Goal: Task Accomplishment & Management: Complete application form

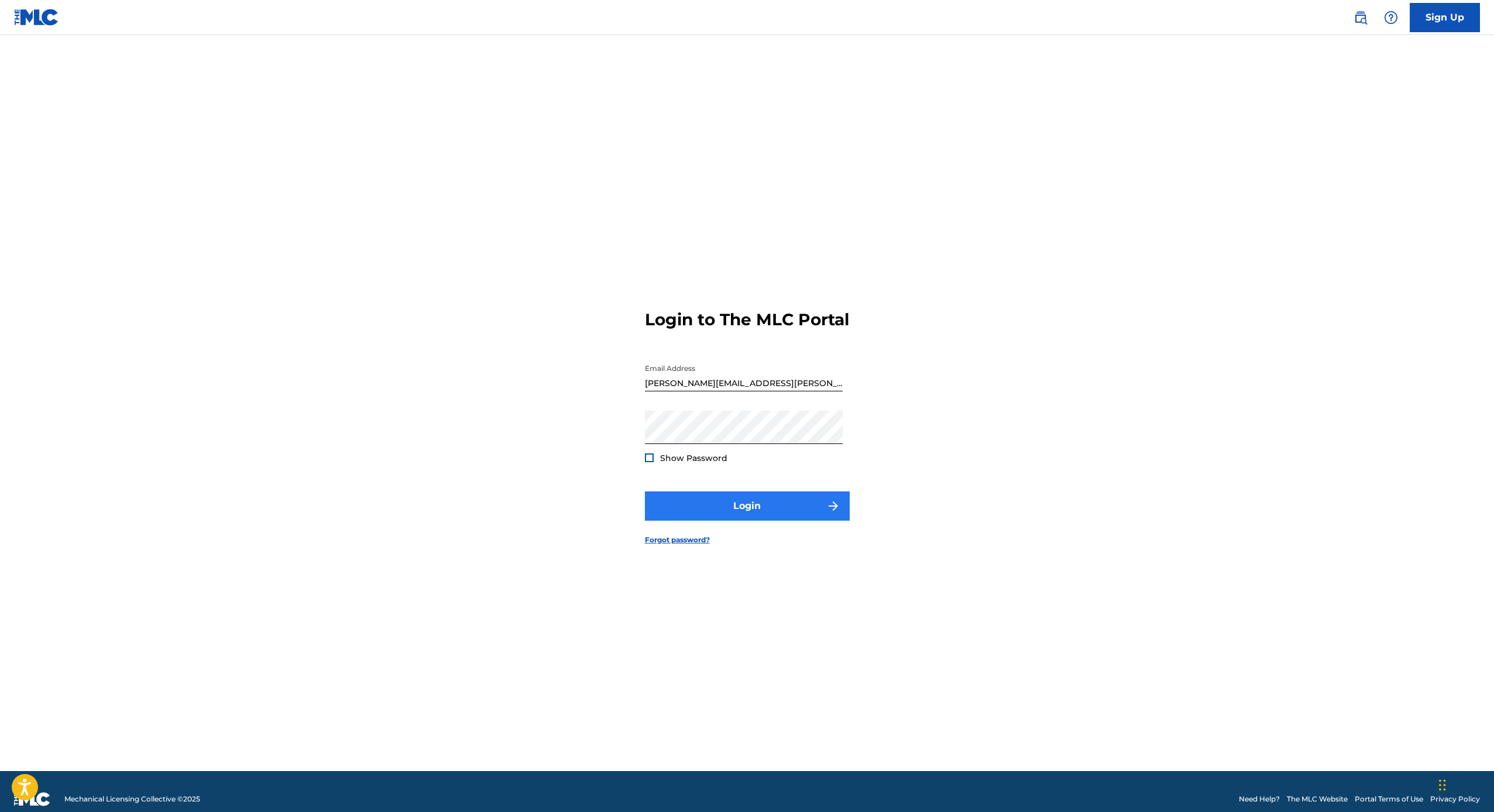
click at [695, 512] on button "Login" at bounding box center [747, 506] width 205 height 29
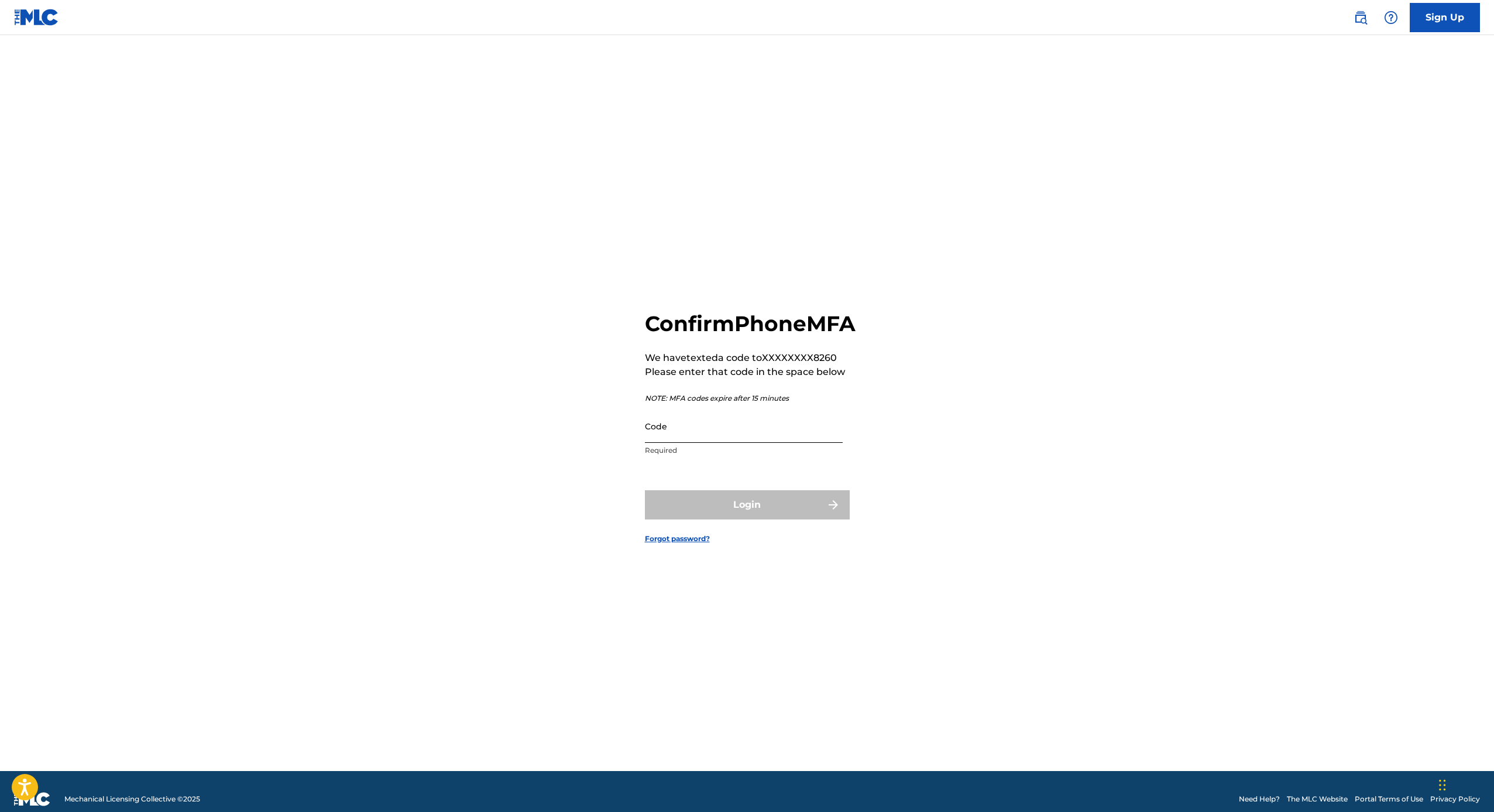
click at [700, 442] on input "Code" at bounding box center [744, 426] width 198 height 33
paste input "457573"
type input "457573"
click at [746, 518] on button "Login" at bounding box center [747, 504] width 205 height 29
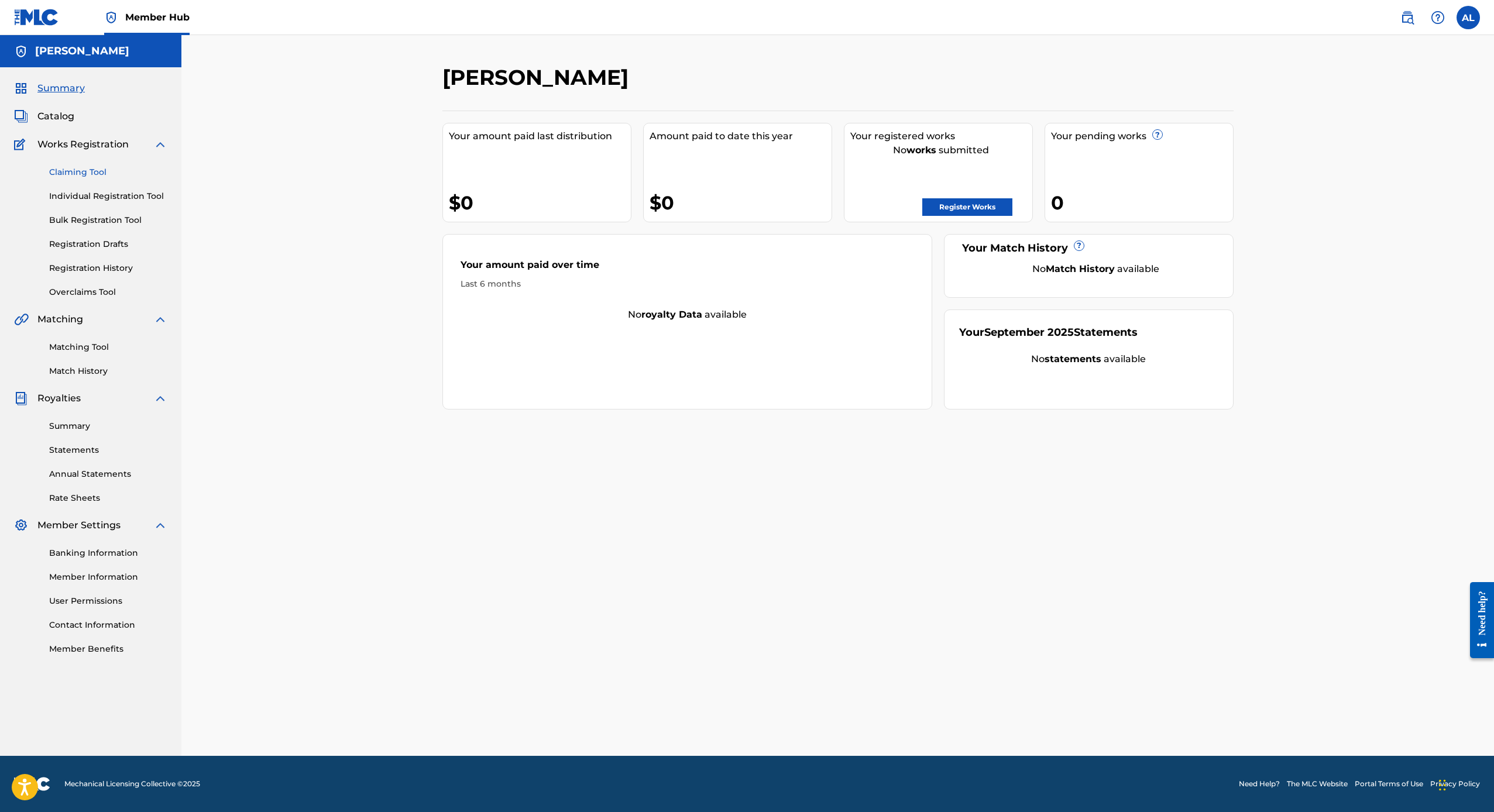
click at [77, 175] on link "Claiming Tool" at bounding box center [108, 172] width 118 height 12
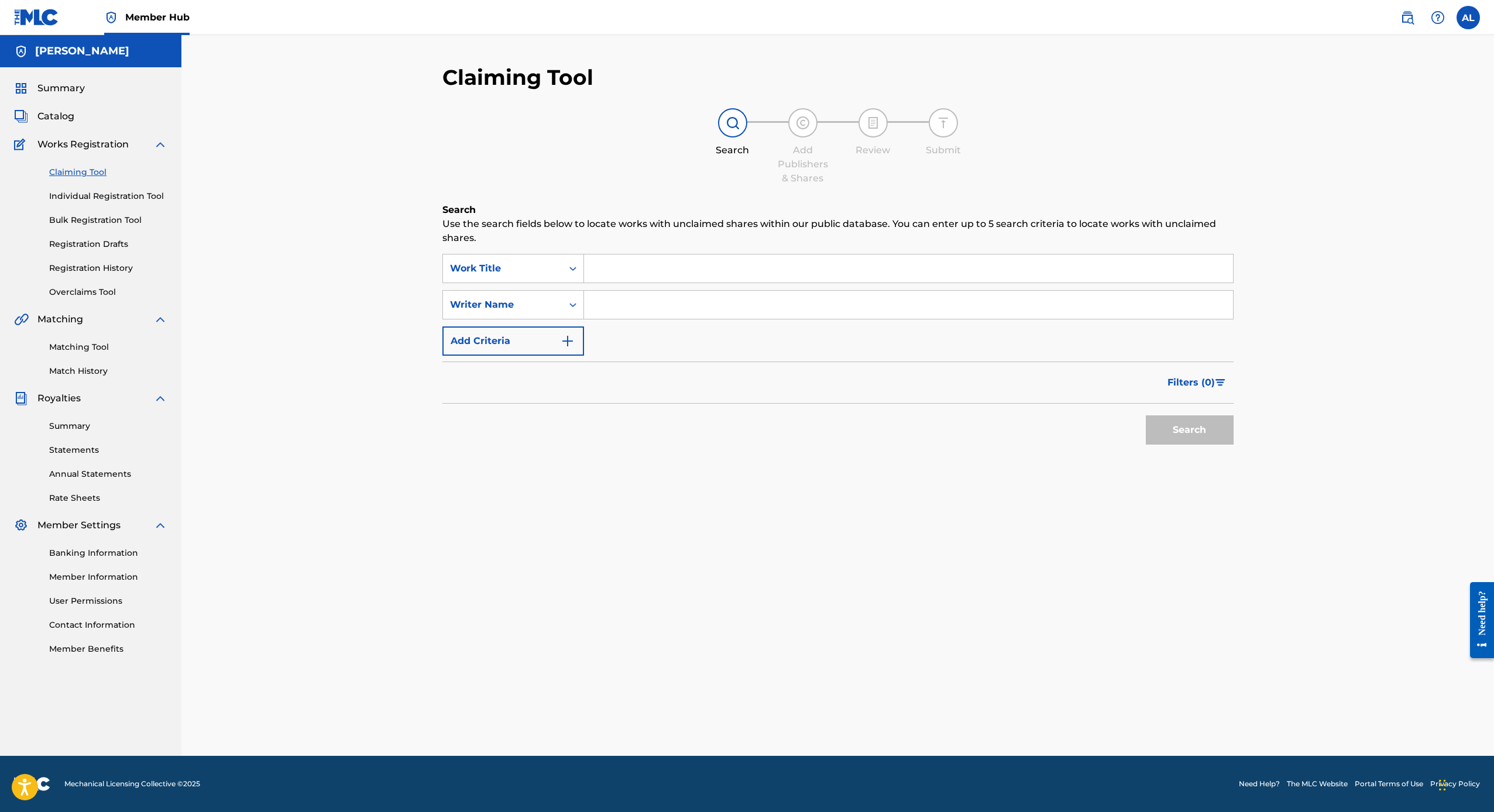
click at [610, 272] on input "Search Form" at bounding box center [908, 268] width 649 height 28
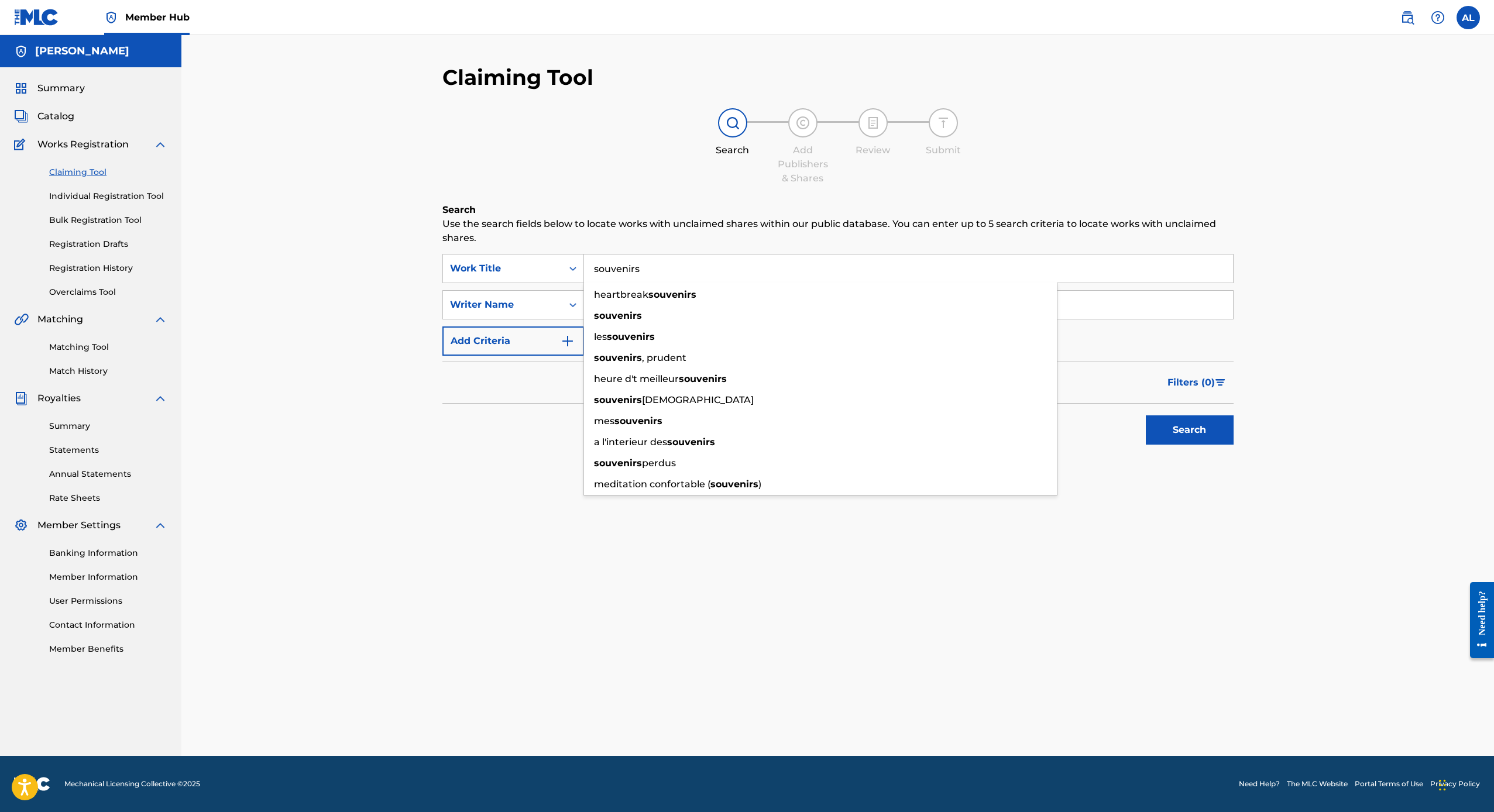
type input "souvenirs"
click at [820, 811] on footer "Mechanical Licensing Collective © 2025 Need Help? The MLC Website Portal Terms …" at bounding box center [747, 783] width 1494 height 56
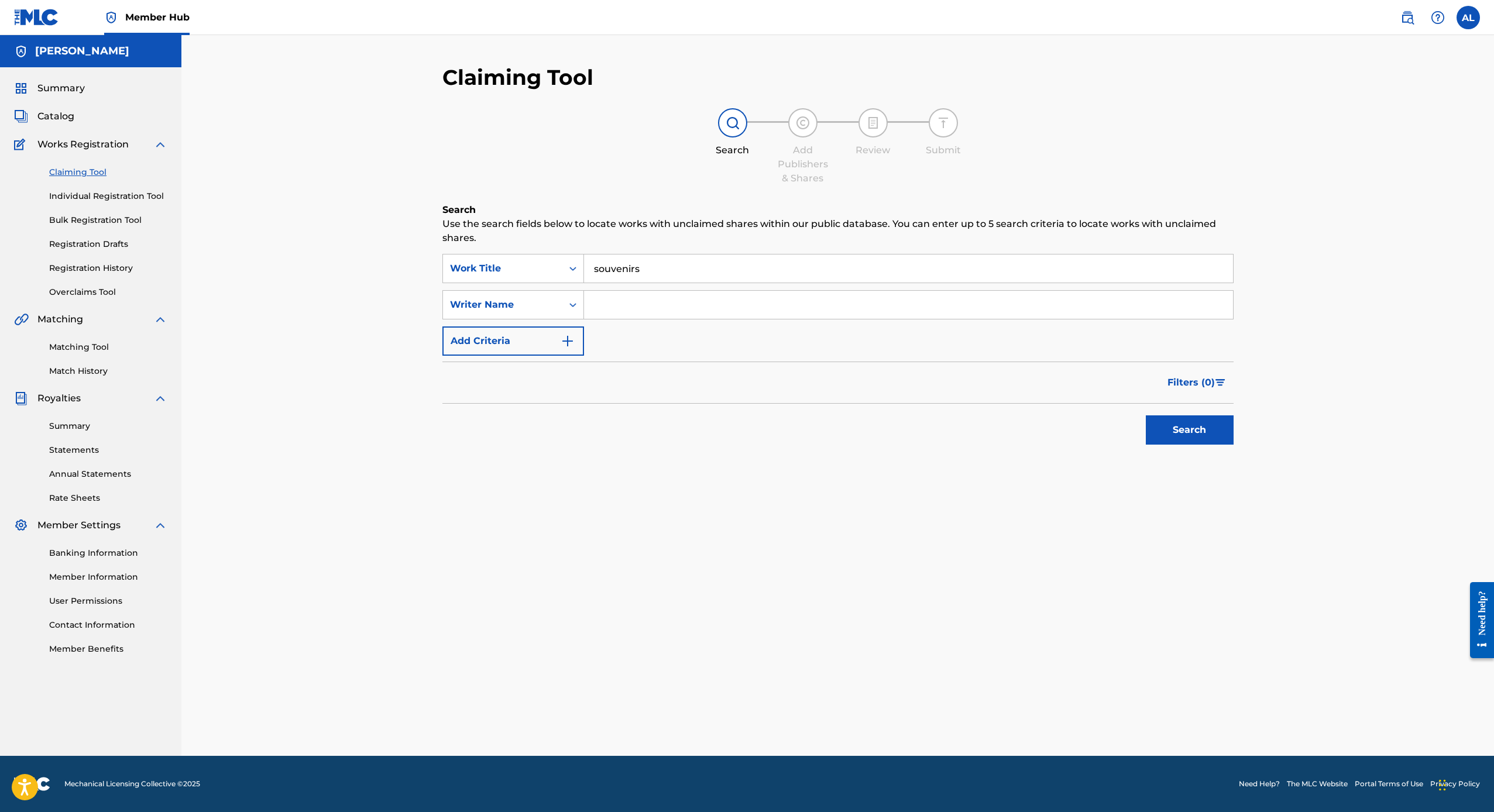
click at [637, 293] on input "Search Form" at bounding box center [908, 304] width 649 height 28
type input "[PERSON_NAME]"
click at [1189, 430] on button "Search" at bounding box center [1189, 429] width 88 height 29
click at [1170, 439] on button "Search" at bounding box center [1189, 429] width 88 height 29
click at [62, 84] on span "Summary" at bounding box center [61, 88] width 48 height 14
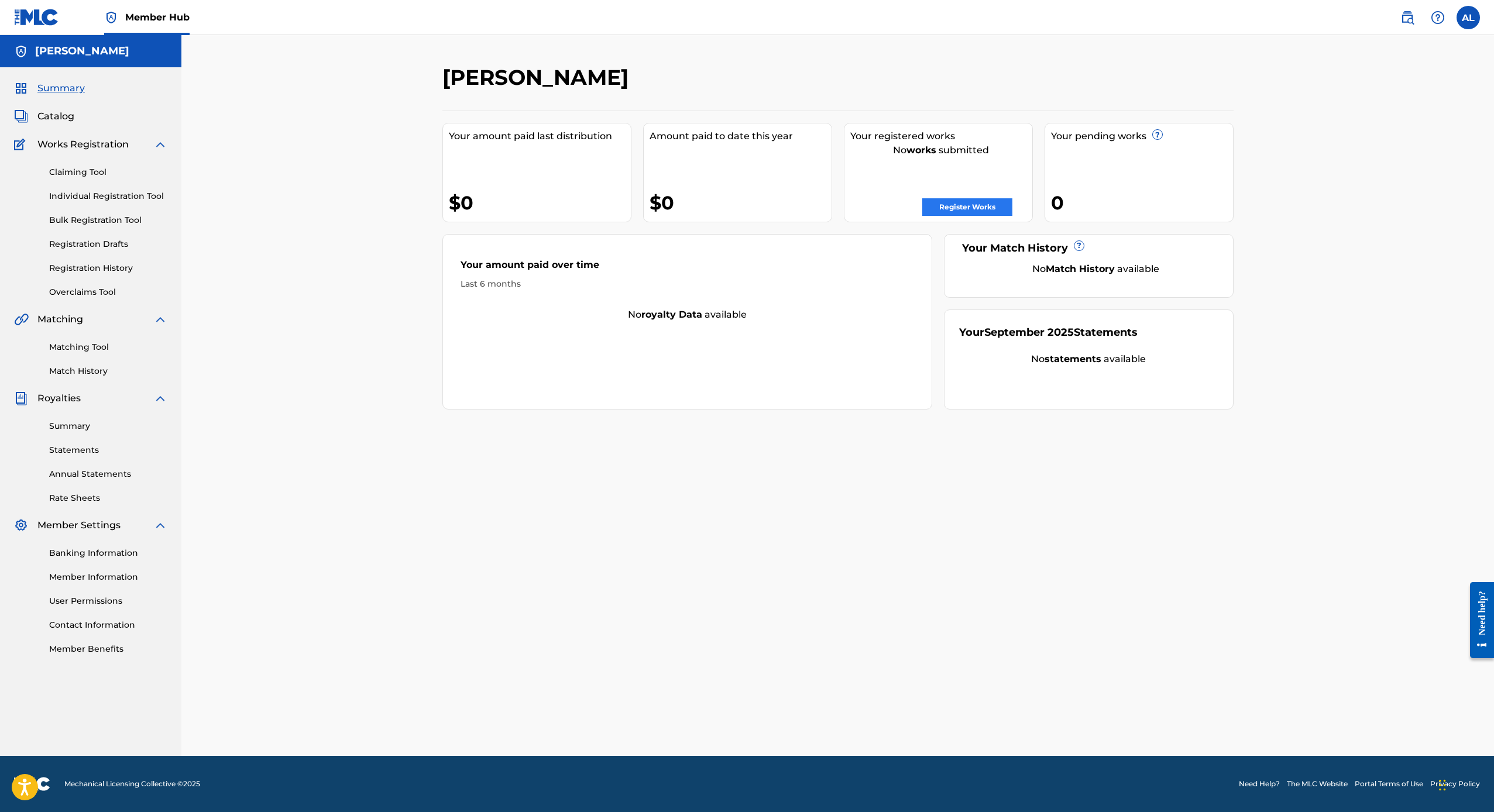
click at [990, 203] on link "Register Works" at bounding box center [967, 207] width 90 height 18
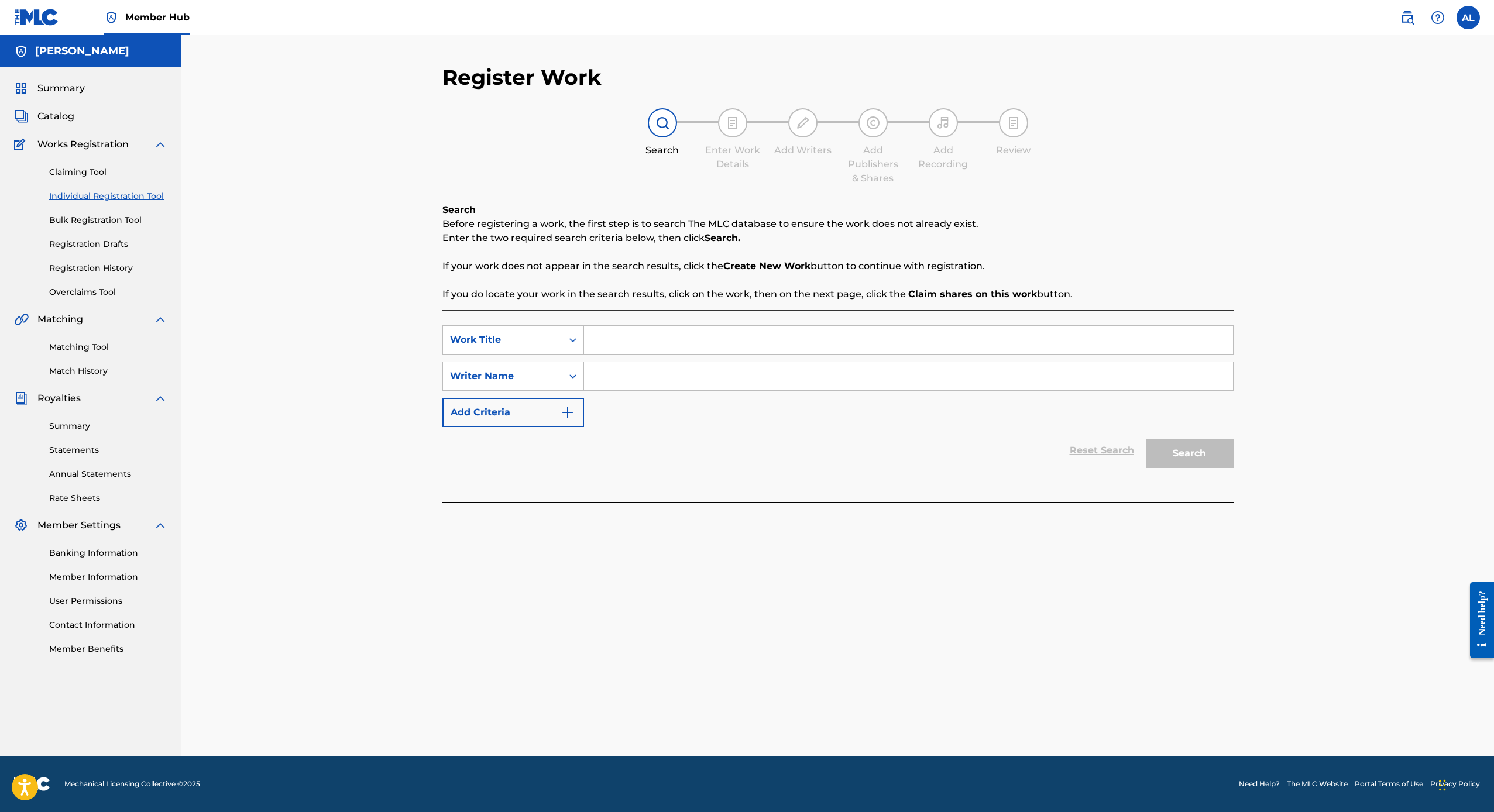
click at [691, 340] on input "Search Form" at bounding box center [908, 340] width 649 height 28
type input "Souvenirs"
click at [716, 378] on input "Search Form" at bounding box center [908, 376] width 649 height 28
type input "[PERSON_NAME]"
click at [1189, 453] on button "Search" at bounding box center [1189, 453] width 88 height 29
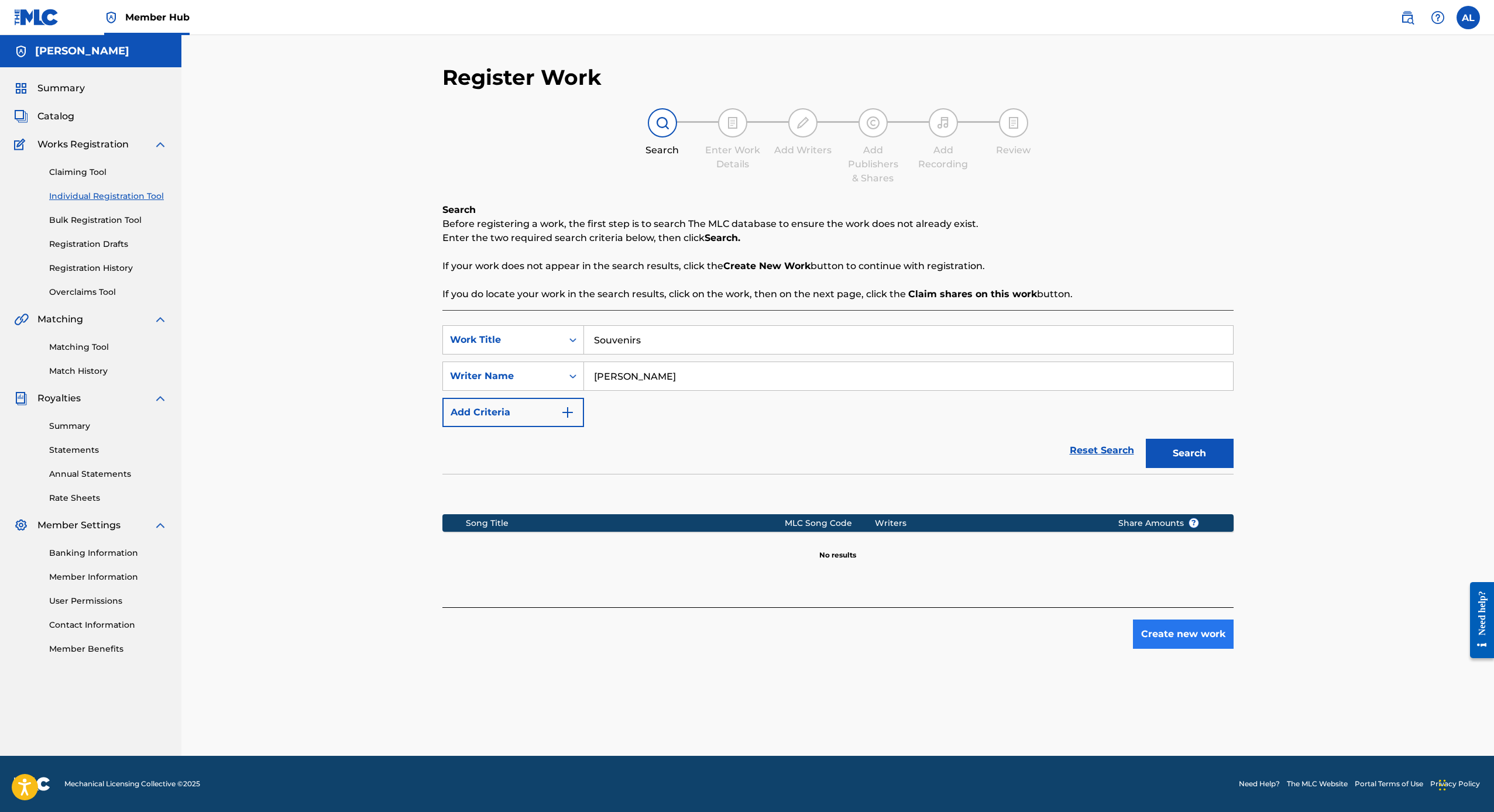
click at [1159, 646] on button "Create new work" at bounding box center [1183, 634] width 101 height 29
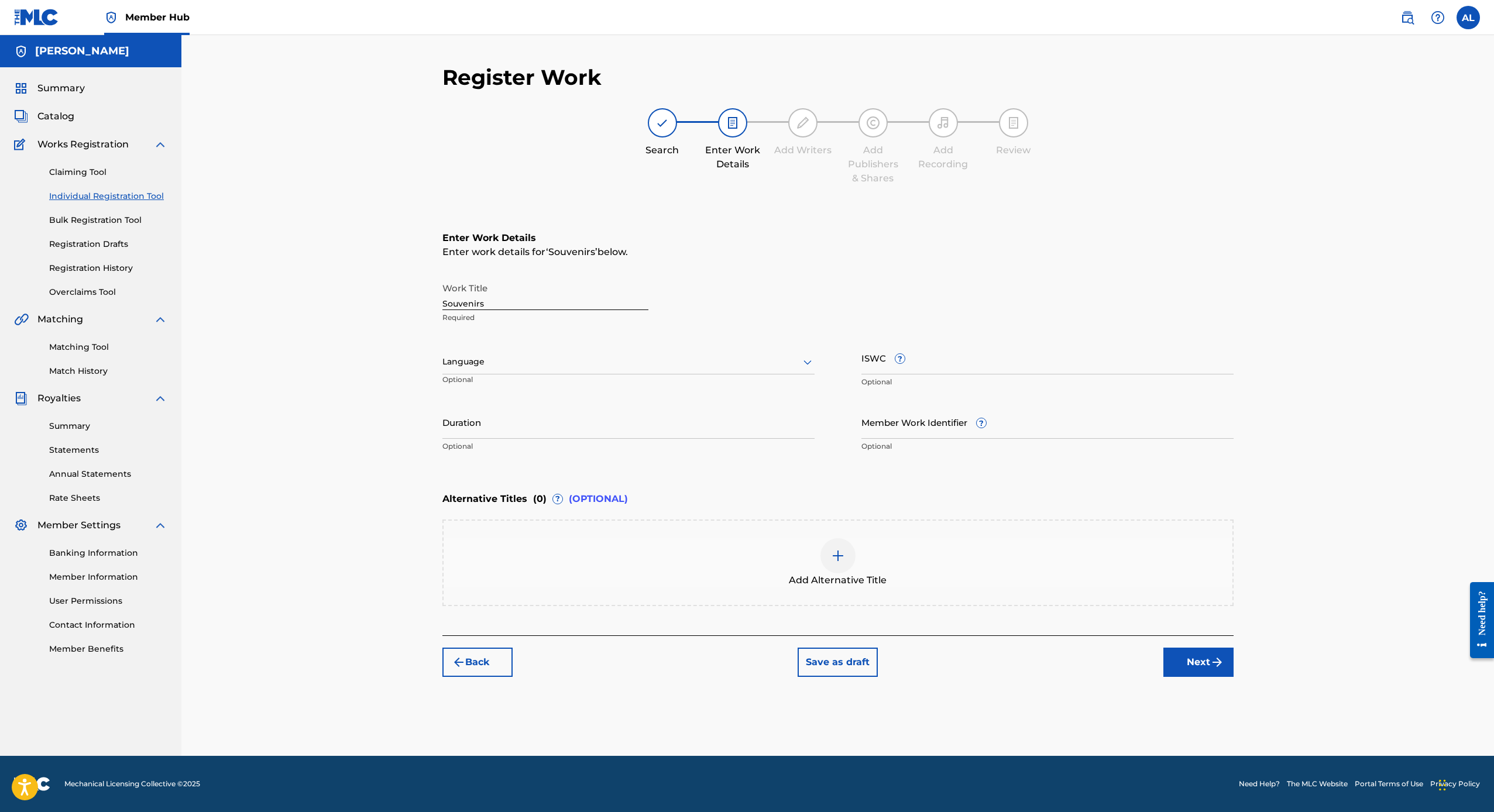
click at [516, 368] on div at bounding box center [629, 362] width 372 height 15
click at [485, 389] on div "English" at bounding box center [629, 387] width 371 height 27
click at [949, 361] on input "ISWC ?" at bounding box center [1047, 357] width 372 height 33
click at [919, 421] on input "Member Work Identifier ?" at bounding box center [1047, 422] width 372 height 33
click at [633, 429] on input "Duration" at bounding box center [629, 422] width 372 height 33
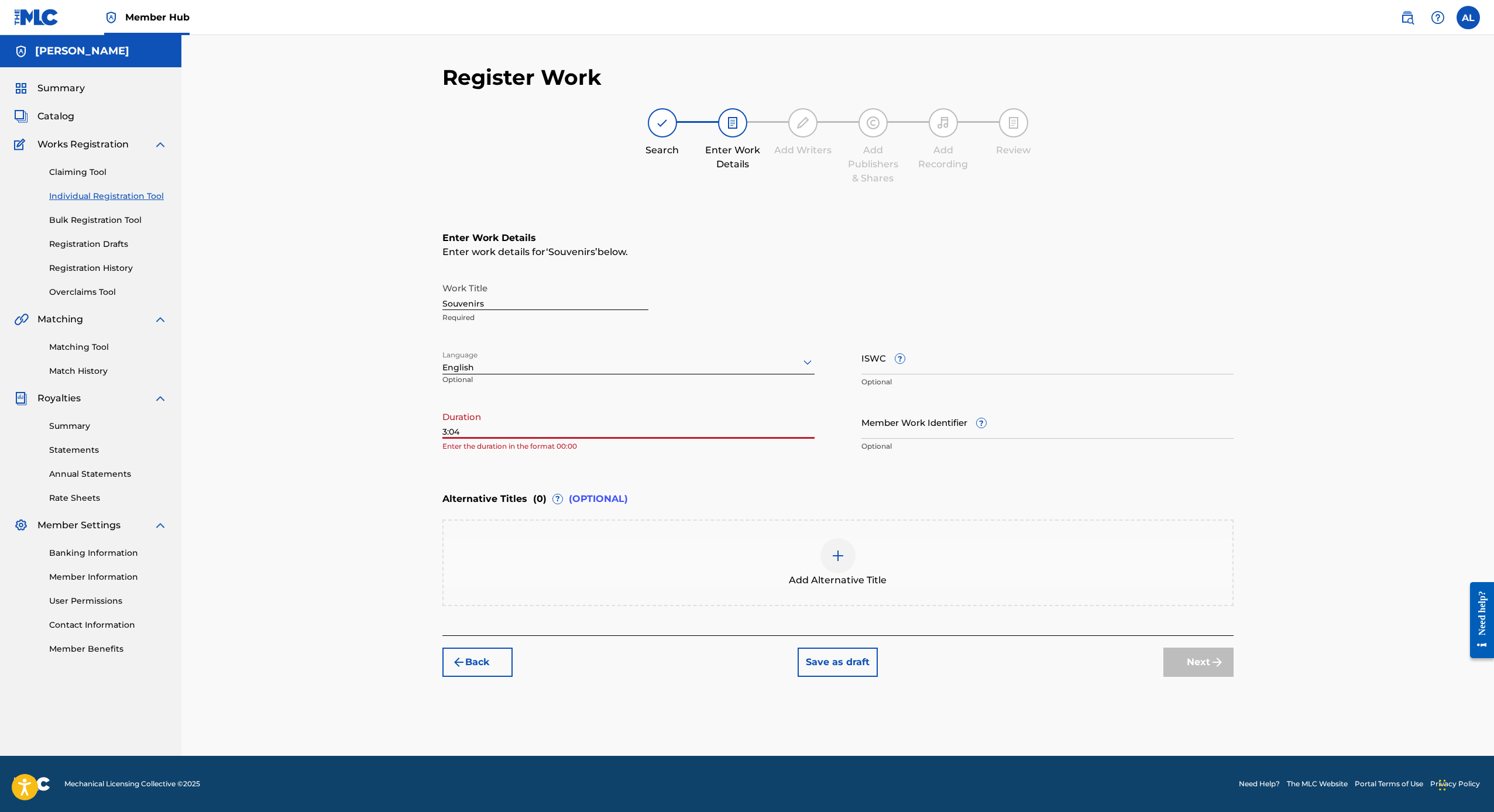
click at [965, 489] on div "Alternative Titles ( 0 ) ? (OPTIONAL)" at bounding box center [838, 499] width 791 height 26
drag, startPoint x: 438, startPoint y: 431, endPoint x: 444, endPoint y: 432, distance: 6.1
click at [440, 431] on div "Register Work Search Enter Work Details Add Writers Add Publishers & Shares Add…" at bounding box center [837, 410] width 819 height 692
click at [445, 434] on input "3:04" at bounding box center [629, 422] width 372 height 33
type input "03:04"
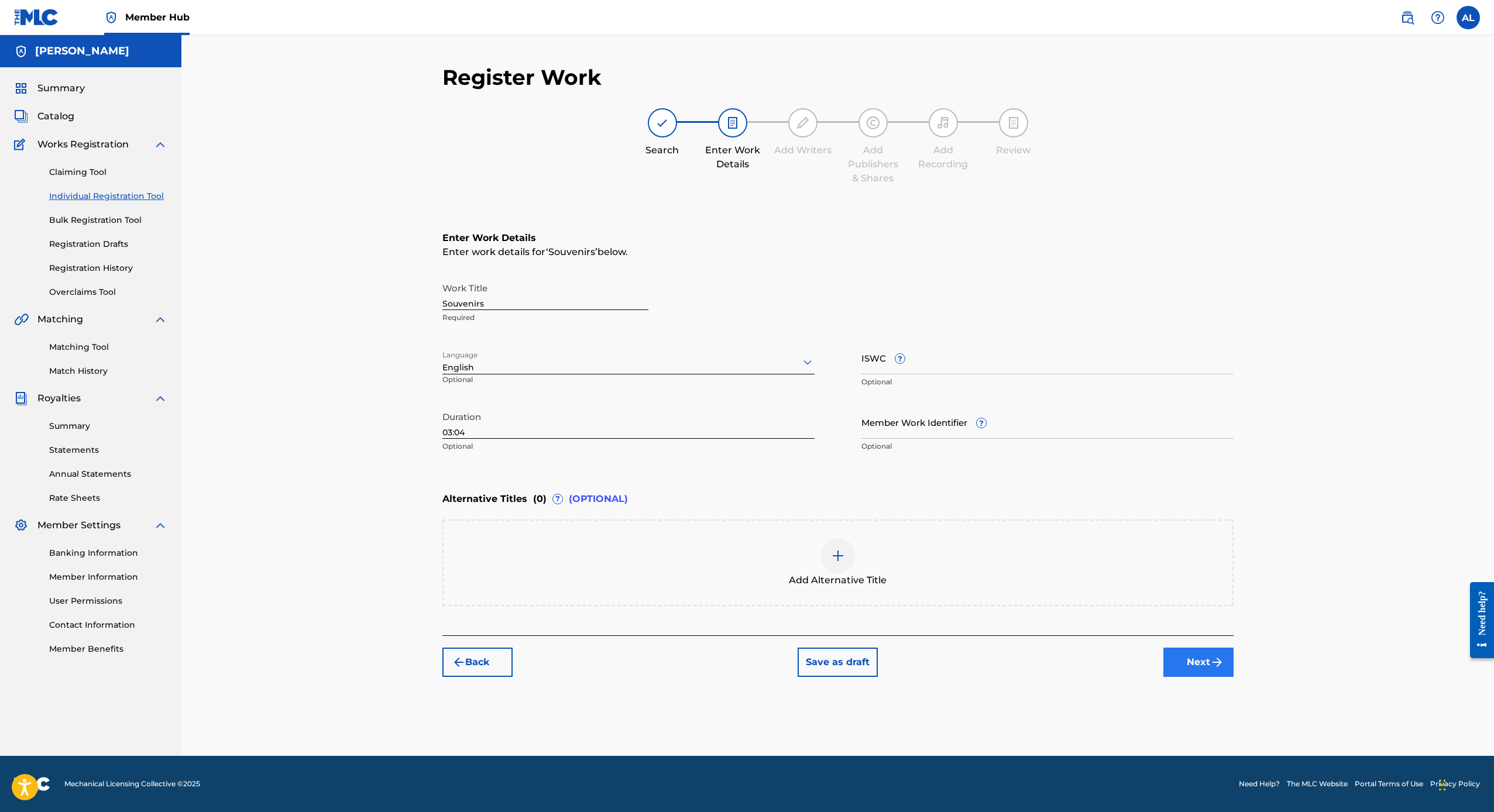
click at [1213, 667] on img "submit" at bounding box center [1217, 662] width 14 height 14
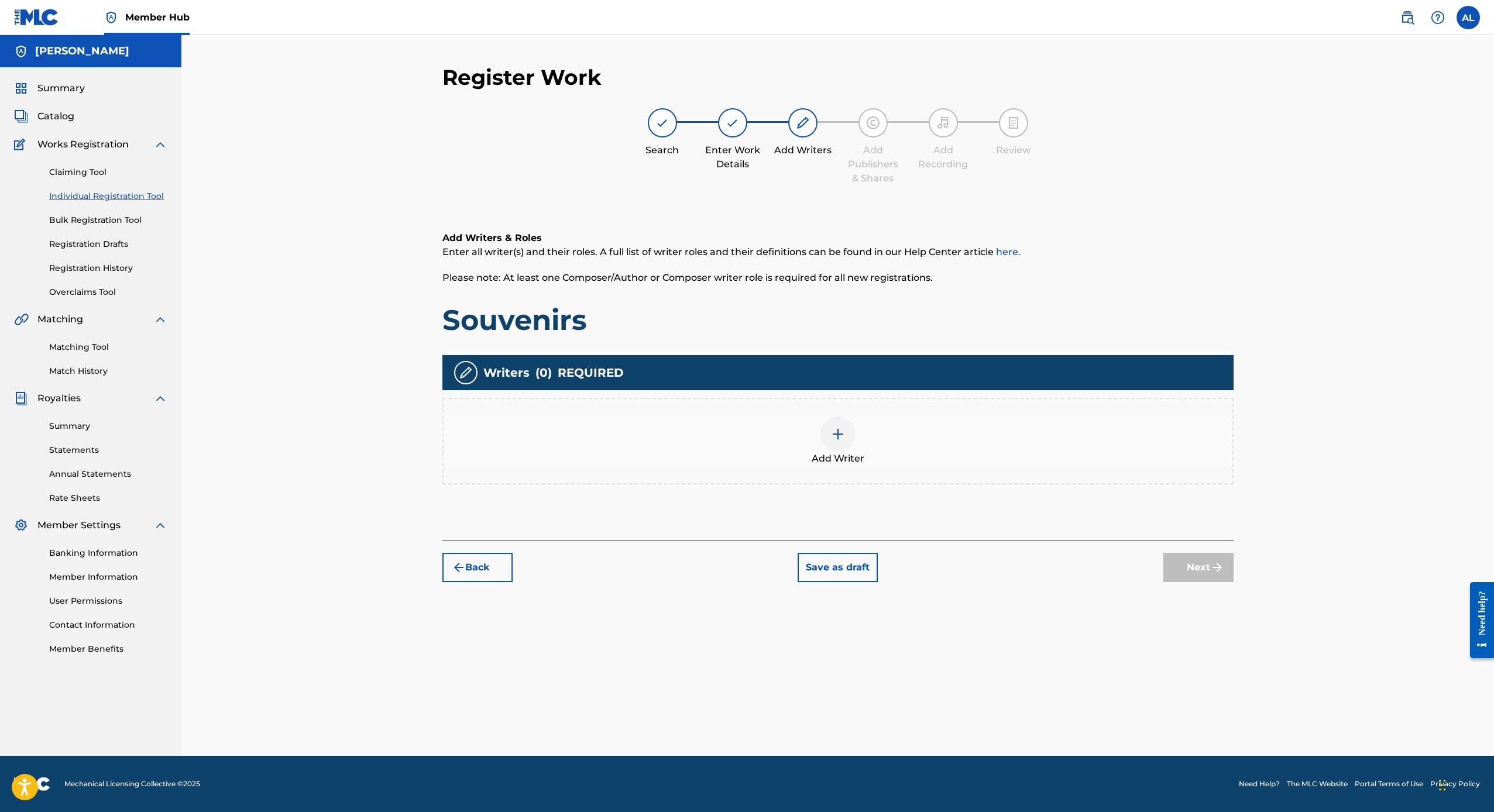
click at [810, 453] on div "Add Writer" at bounding box center [838, 441] width 788 height 49
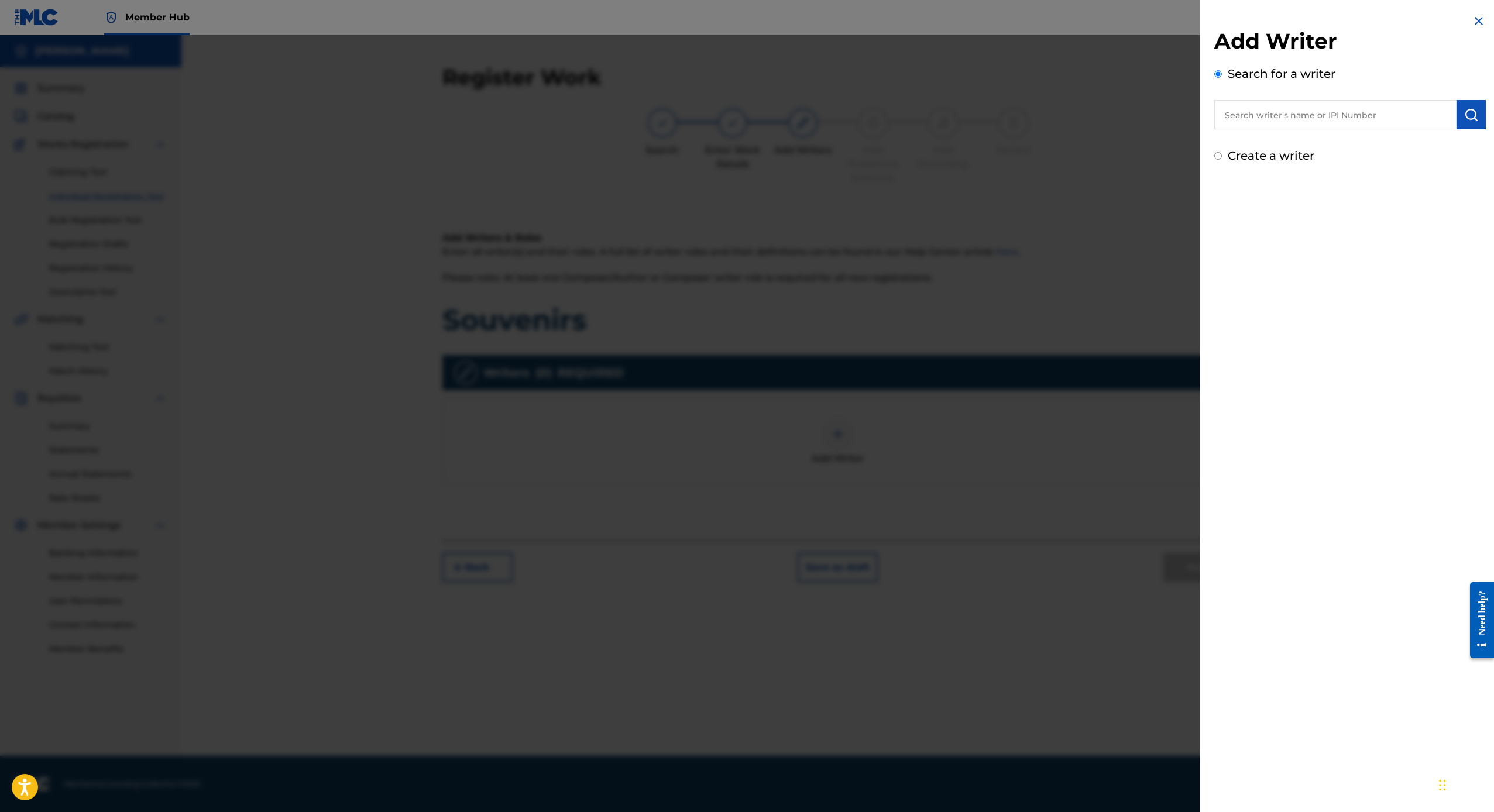
click at [1276, 113] on input "text" at bounding box center [1335, 114] width 242 height 29
click at [1361, 139] on div "[PERSON_NAME] son kohm" at bounding box center [1335, 141] width 242 height 21
type input "[PERSON_NAME]"
click at [1470, 118] on img "submit" at bounding box center [1471, 114] width 14 height 14
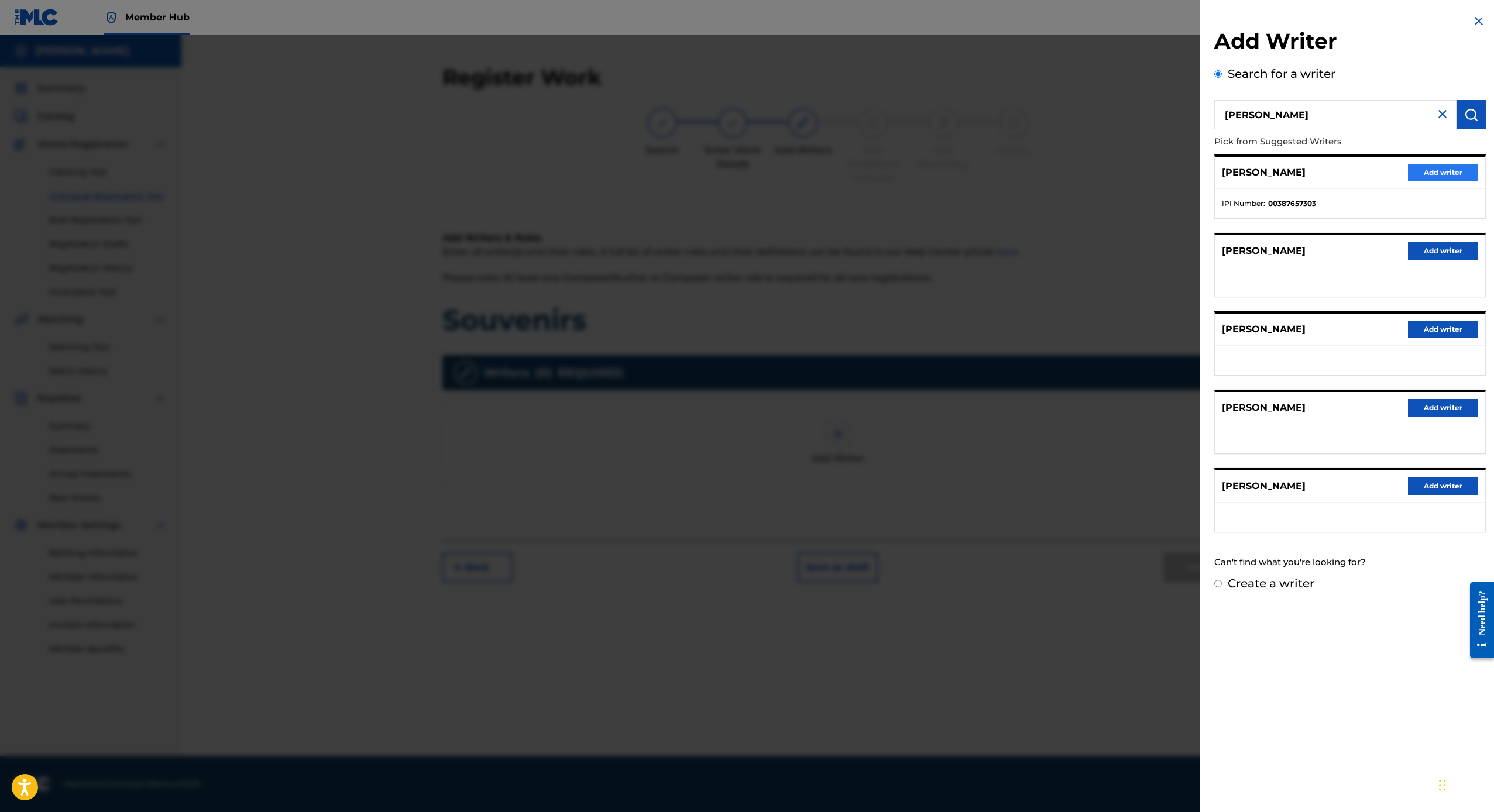
click at [1436, 167] on button "Add writer" at bounding box center [1442, 173] width 70 height 18
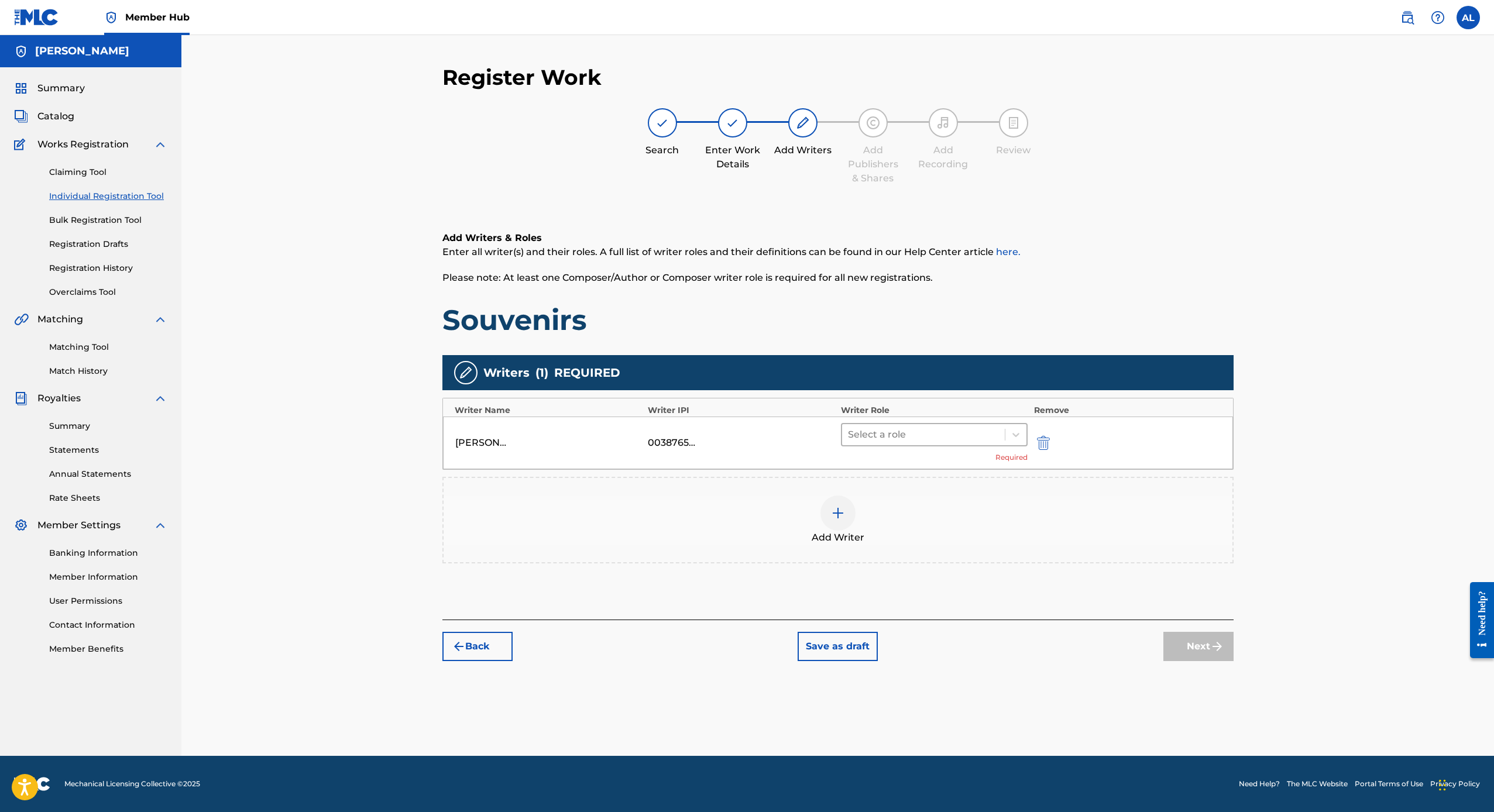
click at [939, 440] on div at bounding box center [923, 435] width 152 height 16
click at [882, 465] on div "Composer/Author" at bounding box center [934, 465] width 187 height 23
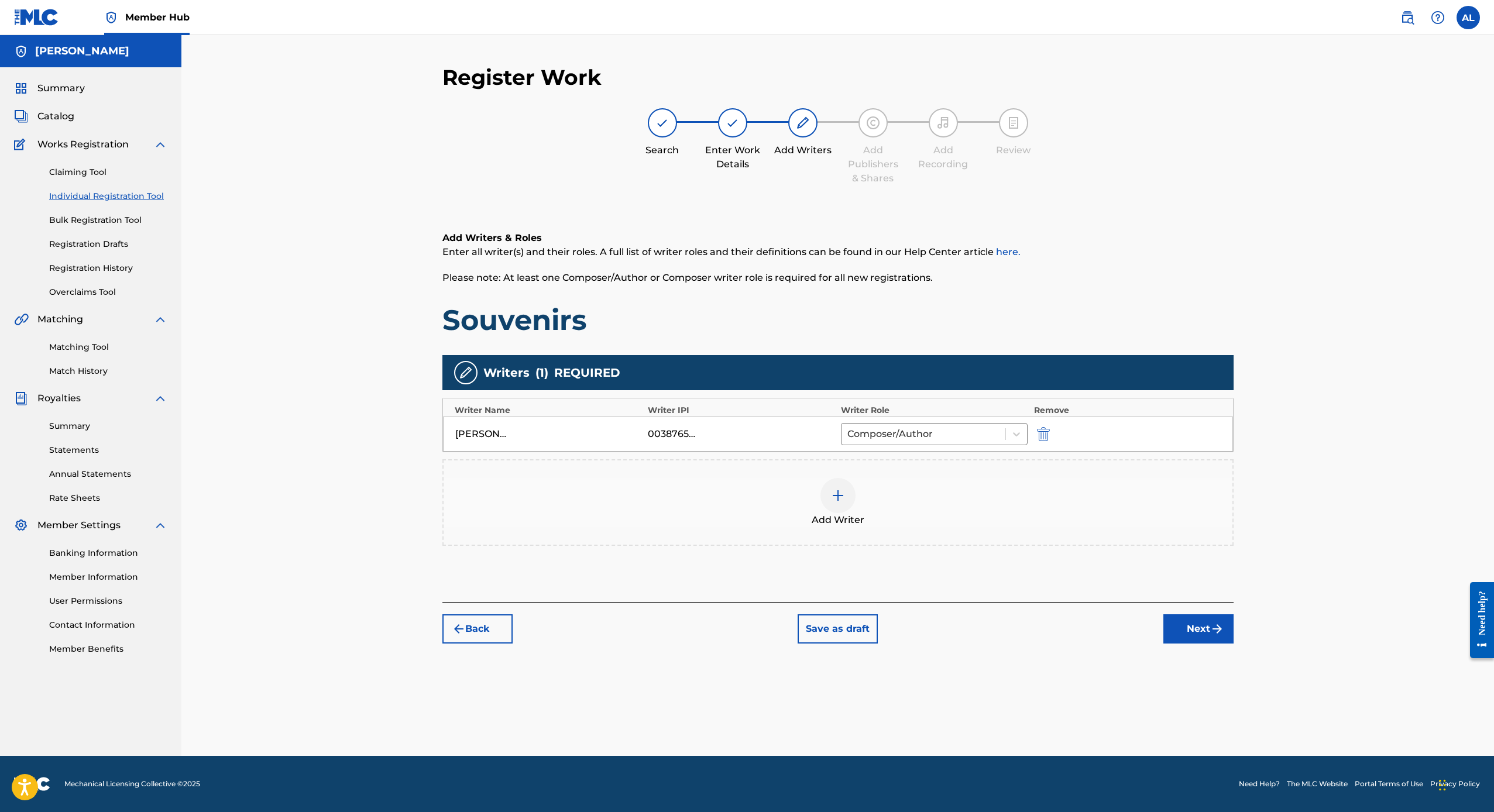
click at [844, 498] on img at bounding box center [837, 495] width 14 height 14
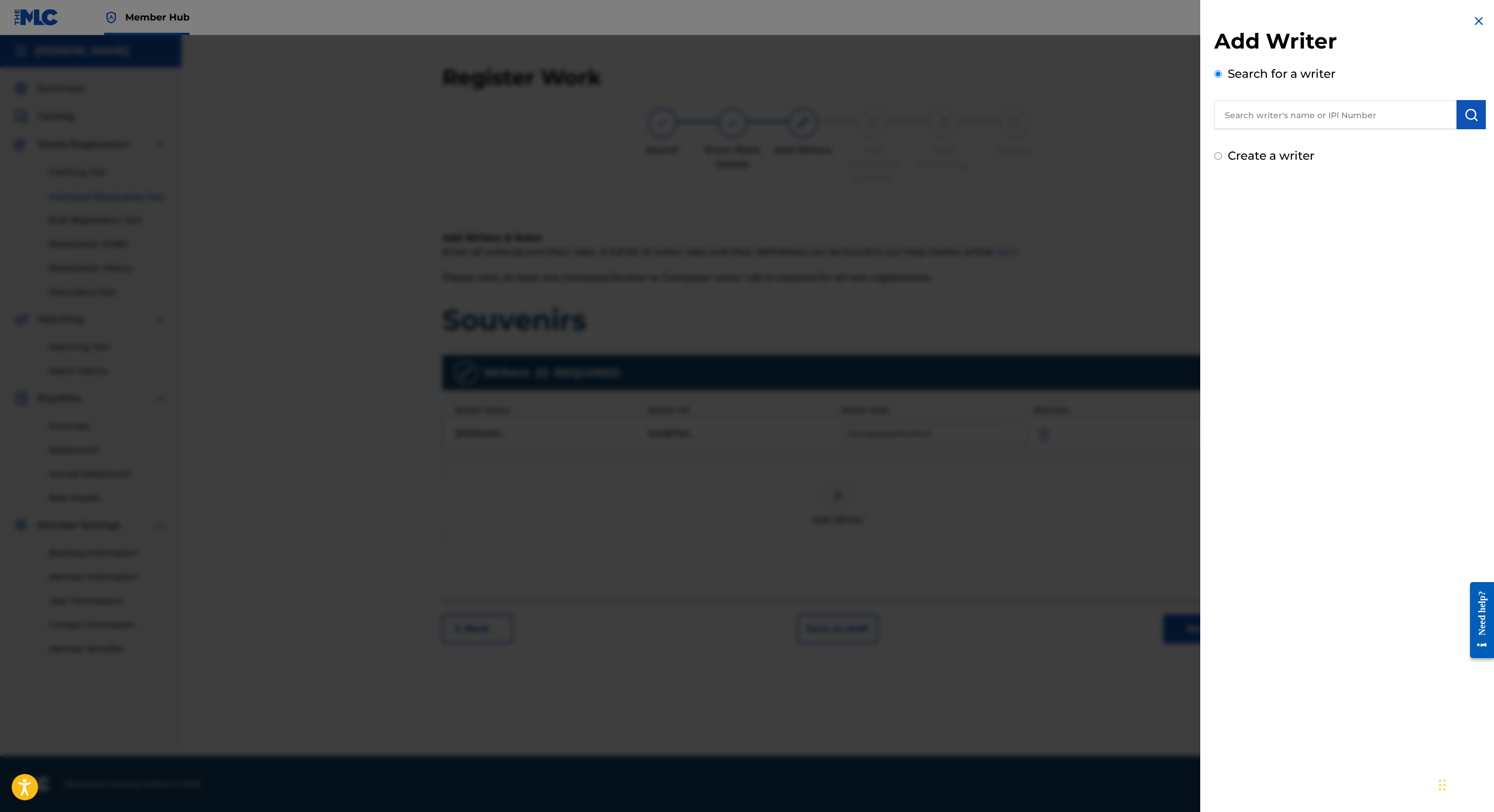
click at [1312, 118] on input "text" at bounding box center [1335, 114] width 242 height 29
click at [1319, 171] on div "[PERSON_NAME]" at bounding box center [1335, 162] width 242 height 21
type input "[PERSON_NAME]"
click at [1463, 130] on div "Add Writer Search for a writer [PERSON_NAME] Create a writer" at bounding box center [1349, 96] width 271 height 137
click at [1472, 107] on button "submit" at bounding box center [1471, 114] width 29 height 29
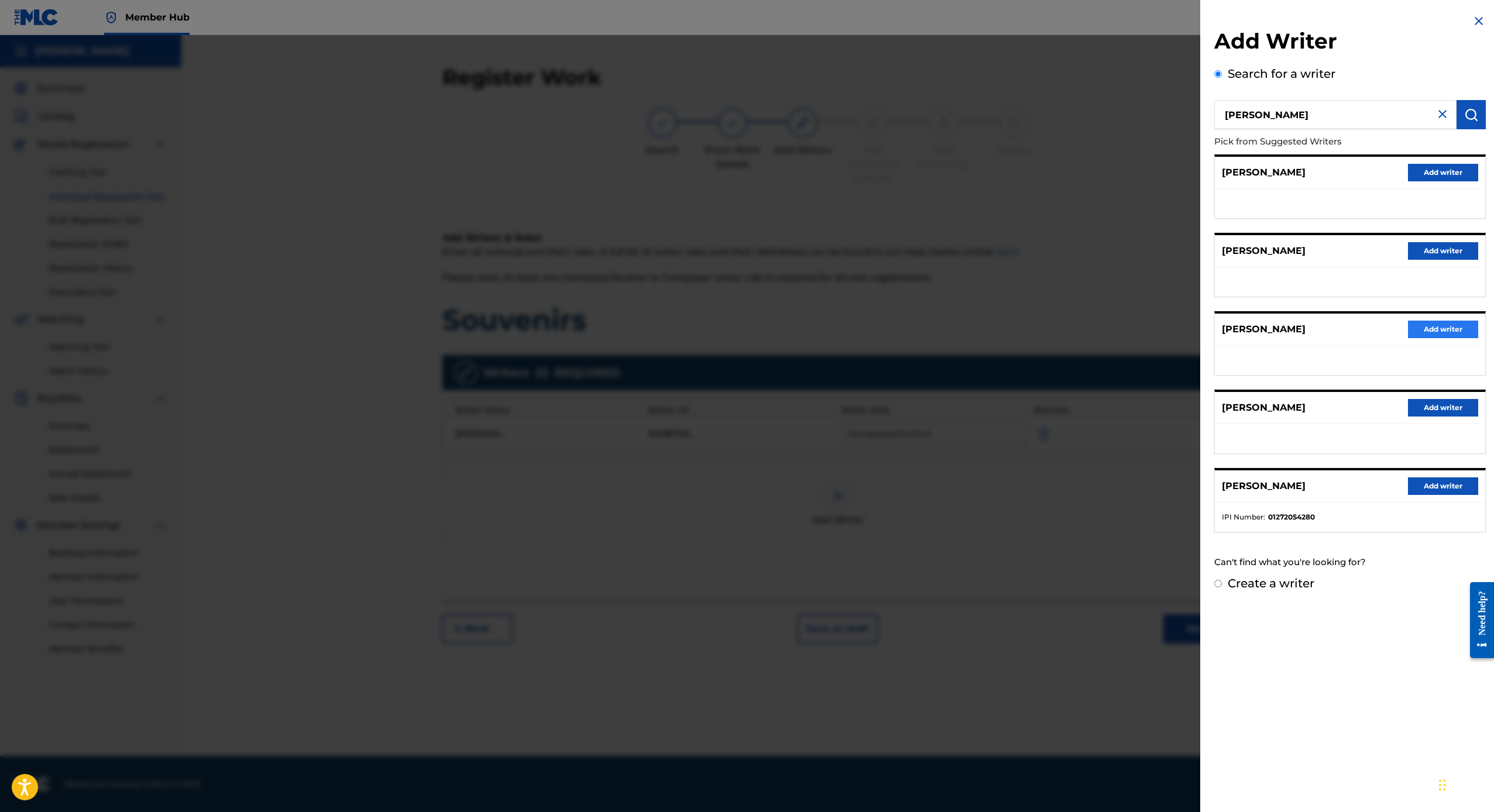
click at [1441, 330] on button "Add writer" at bounding box center [1442, 330] width 70 height 18
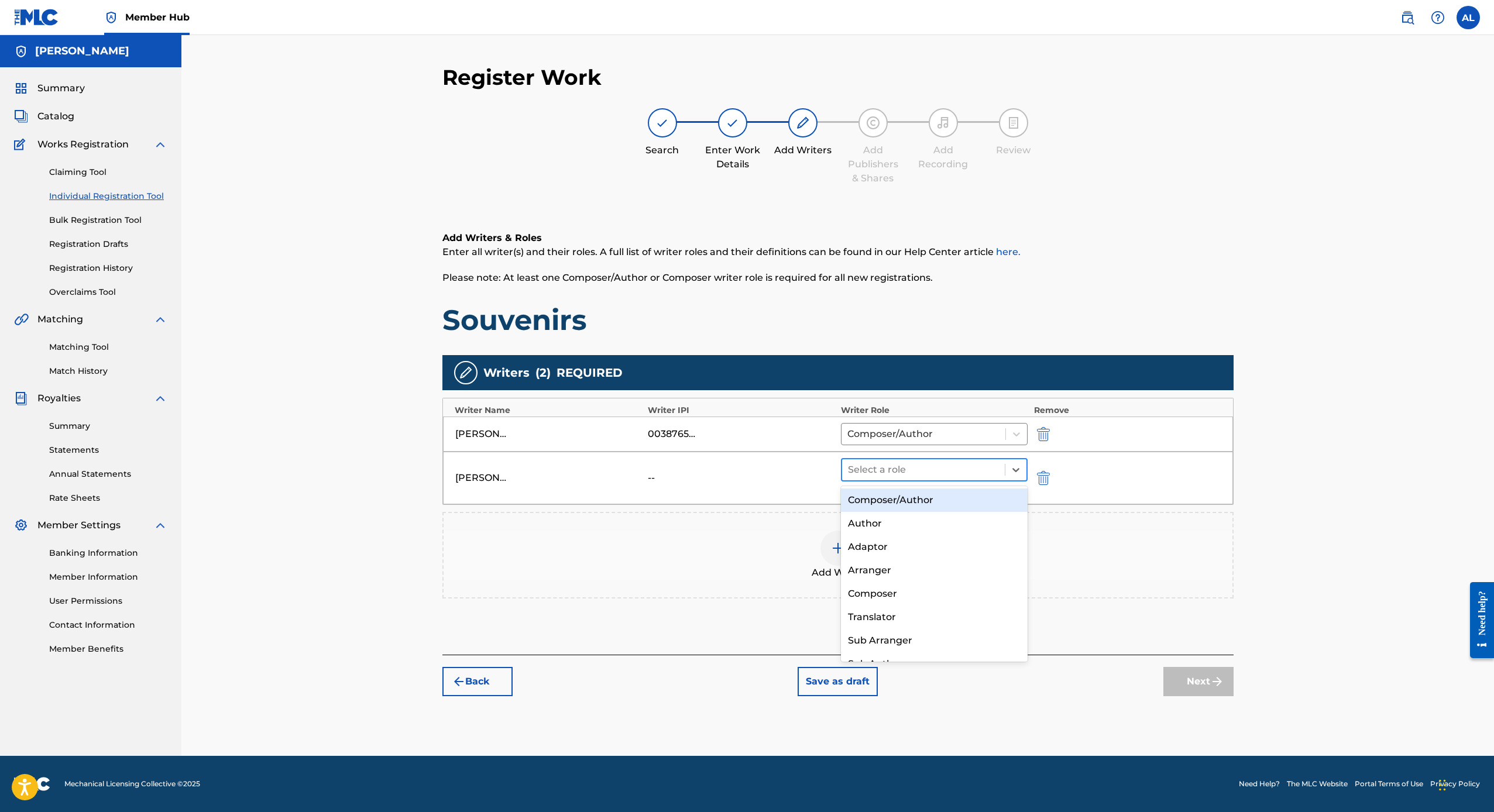
click at [927, 480] on div "Select a role" at bounding box center [934, 470] width 187 height 23
click at [885, 506] on div "Composer/Author" at bounding box center [934, 500] width 187 height 23
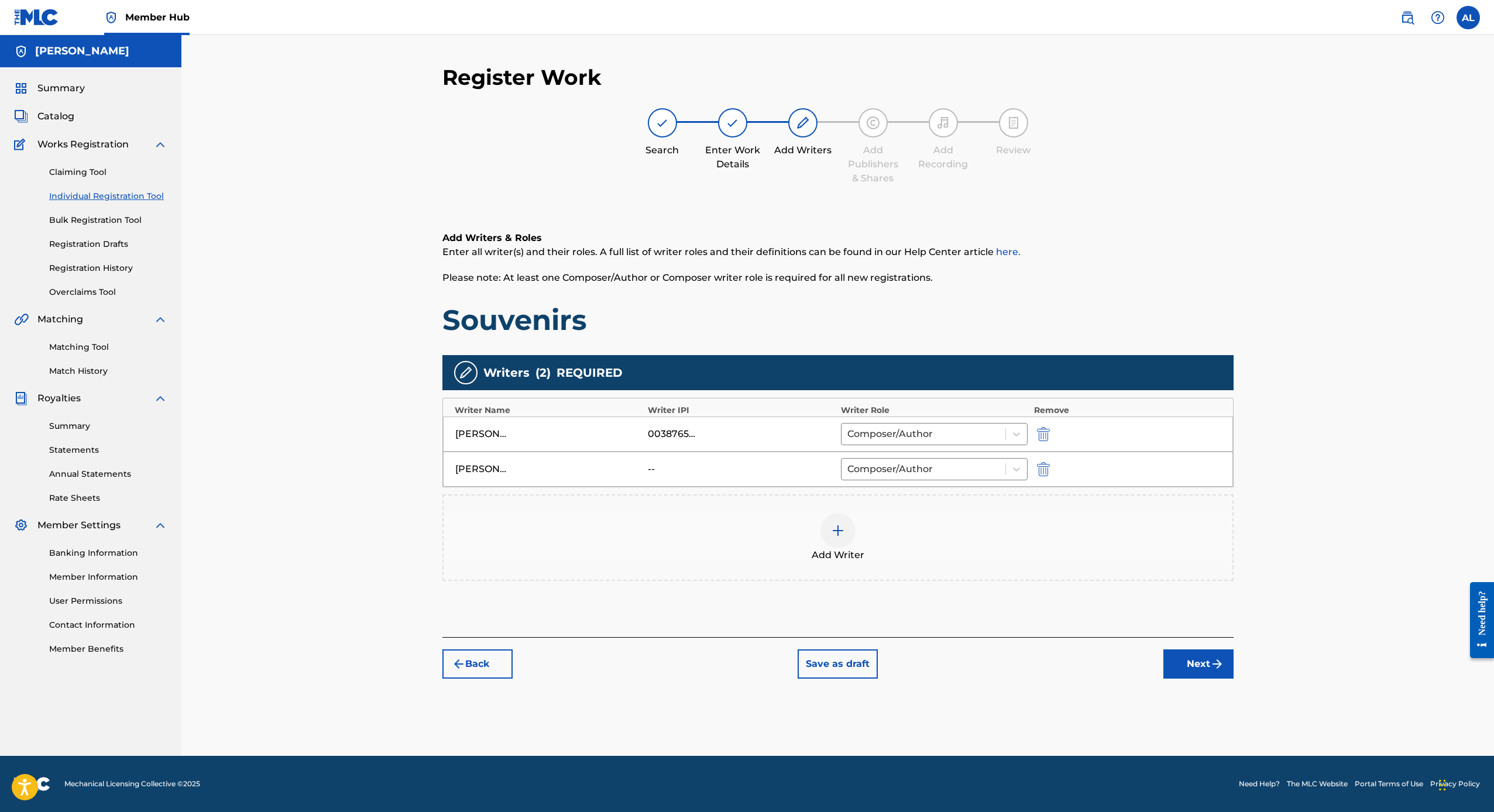
click at [856, 552] on span "Add Writer" at bounding box center [837, 555] width 52 height 14
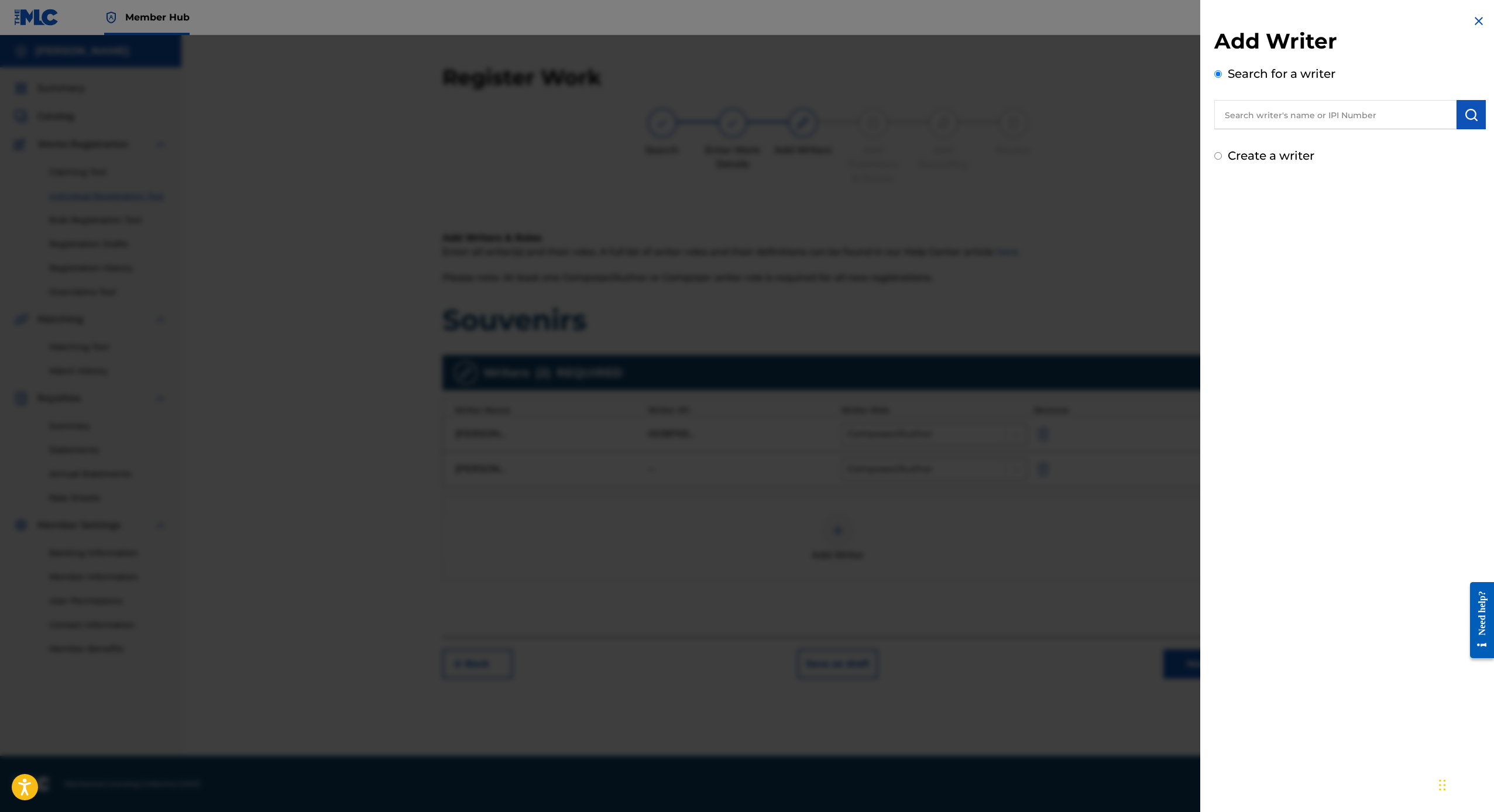
click at [1319, 113] on input "text" at bounding box center [1335, 114] width 242 height 29
click at [1466, 107] on img "submit" at bounding box center [1471, 114] width 14 height 14
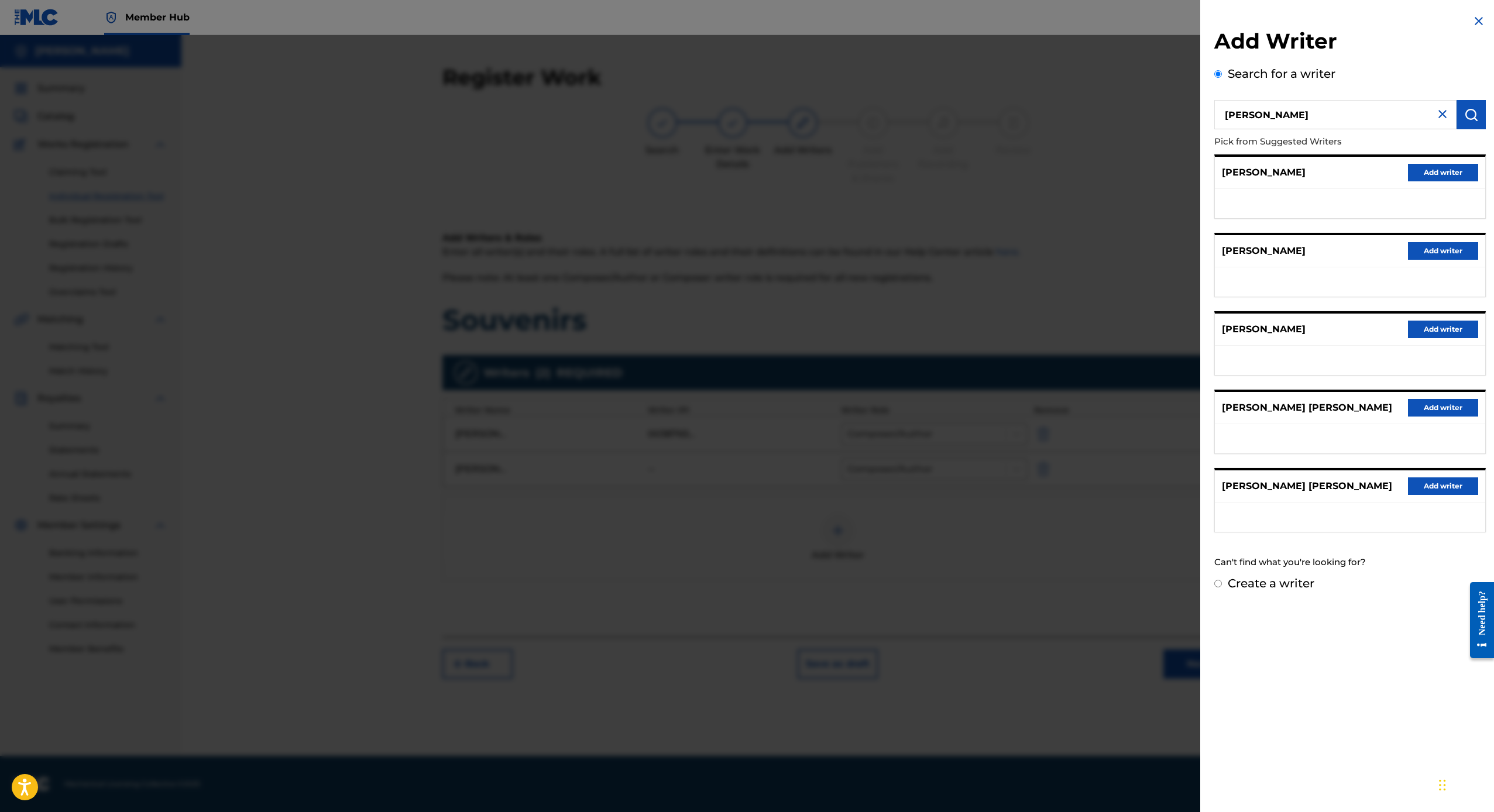
click at [1279, 111] on input "[PERSON_NAME]" at bounding box center [1335, 114] width 242 height 29
click at [1278, 111] on input "[PERSON_NAME]" at bounding box center [1335, 114] width 242 height 29
click at [1278, 111] on input "[PERSON_NAME]" at bounding box center [1335, 114] width 242 height 29
click at [1264, 137] on p "Pick from Suggested Writers" at bounding box center [1316, 141] width 205 height 25
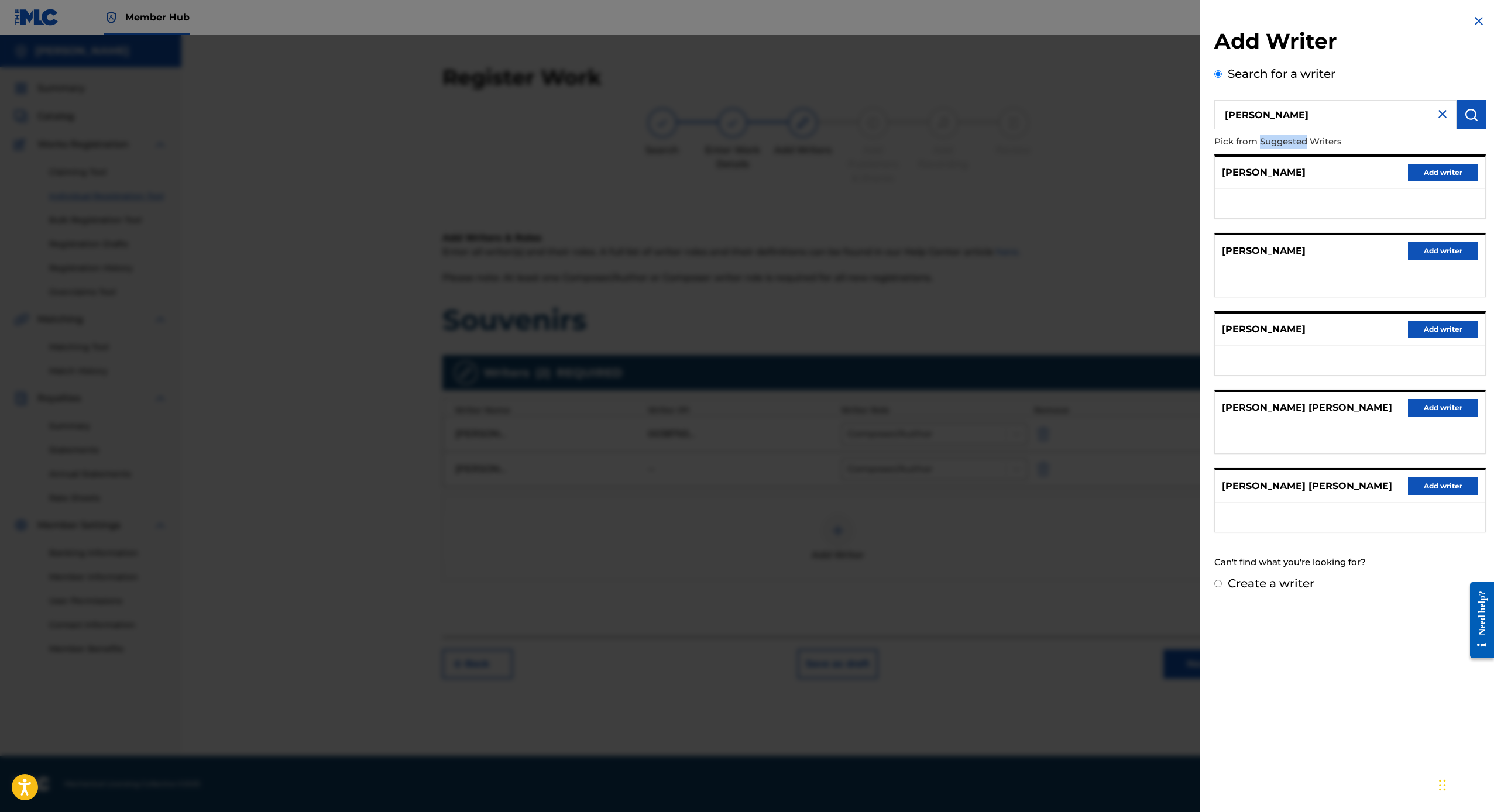
click at [1264, 137] on p "Pick from Suggested Writers" at bounding box center [1316, 141] width 205 height 25
click at [1264, 120] on input "[PERSON_NAME]" at bounding box center [1335, 114] width 242 height 29
click at [1285, 146] on strong "[PERSON_NAME]" at bounding box center [1300, 141] width 84 height 11
type input "[PERSON_NAME]"
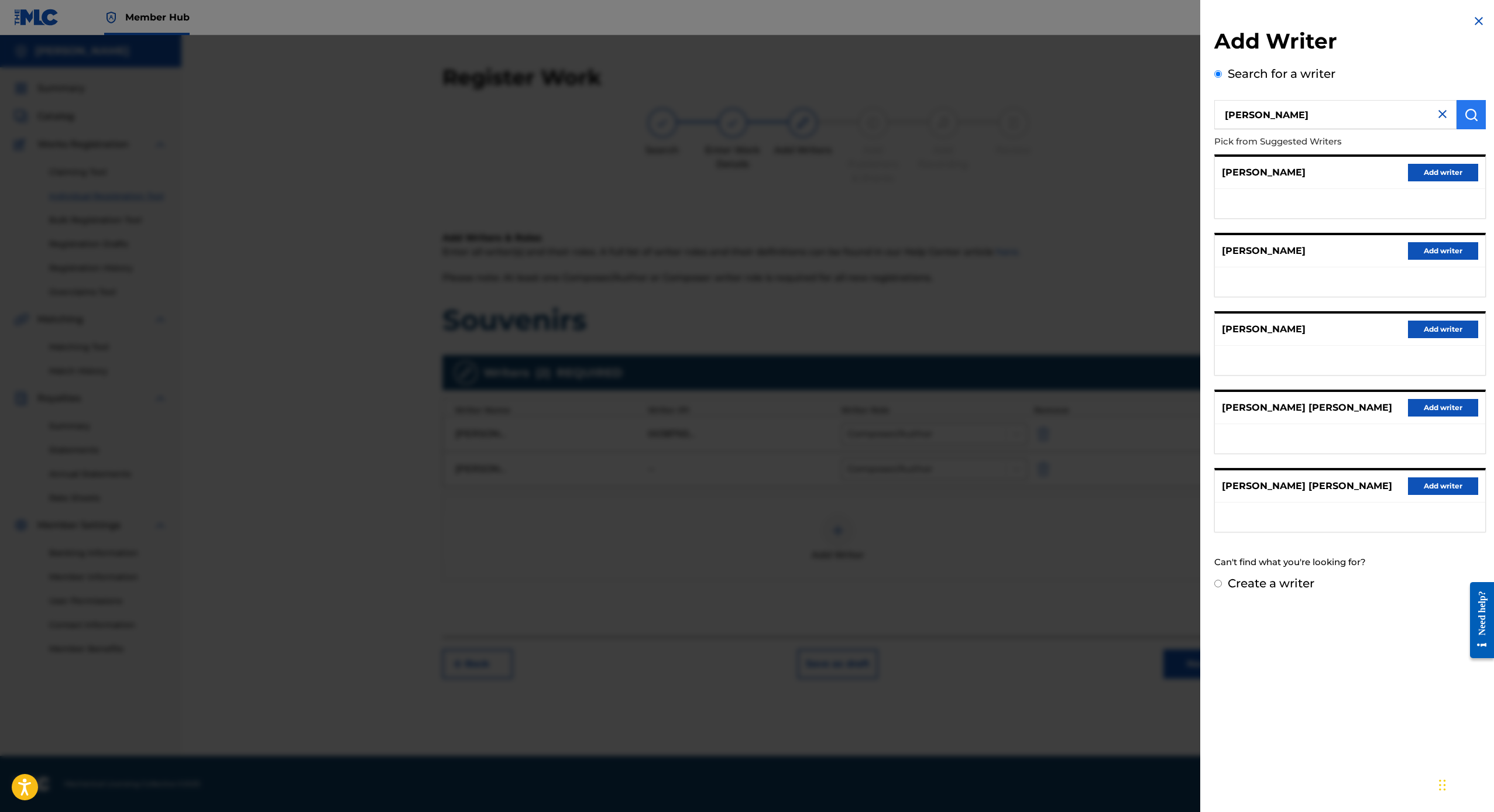
click at [1457, 124] on button "submit" at bounding box center [1471, 114] width 29 height 29
click at [1081, 527] on div at bounding box center [747, 441] width 1494 height 812
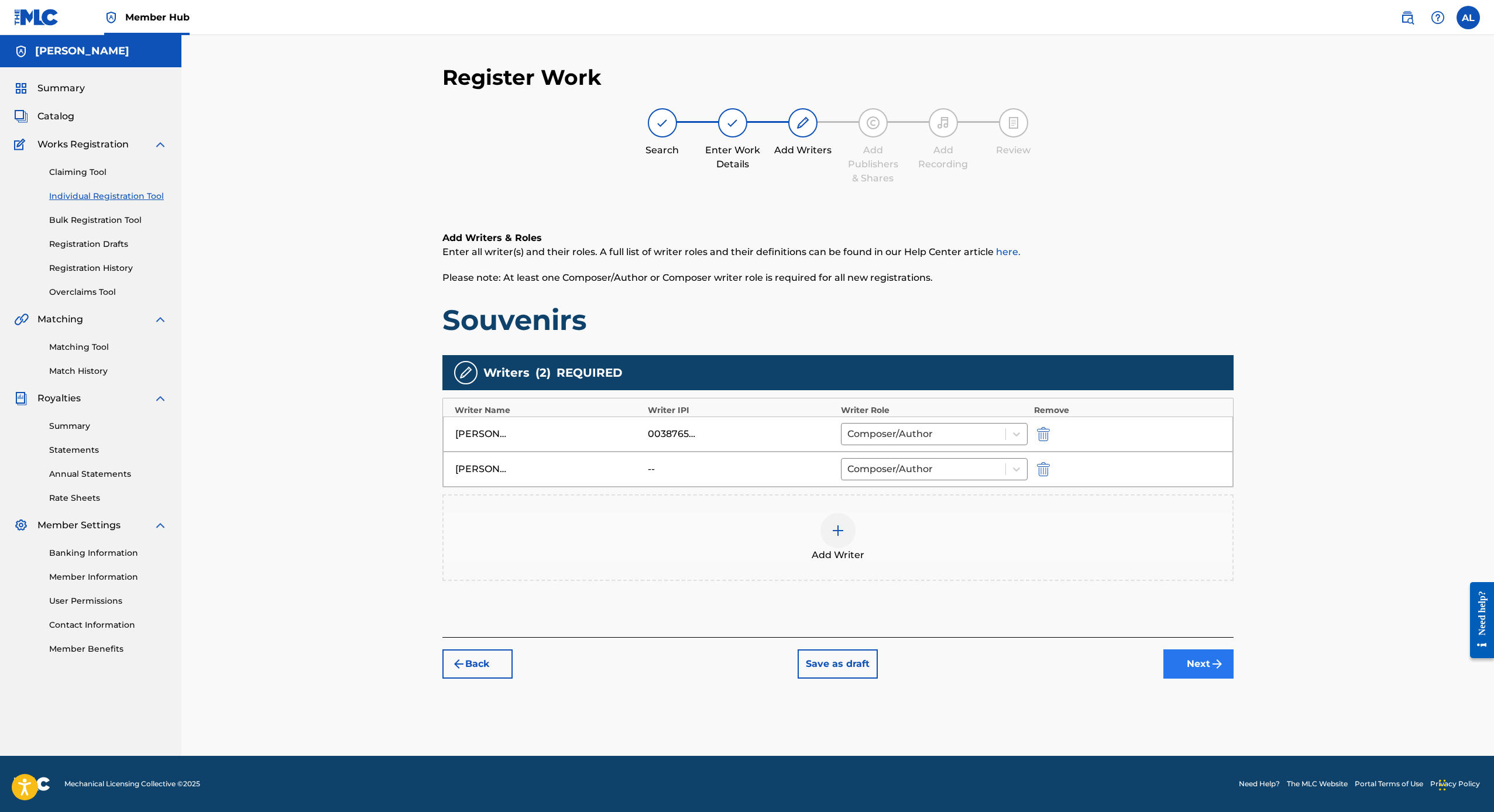
click at [1184, 671] on button "Next" at bounding box center [1198, 664] width 70 height 29
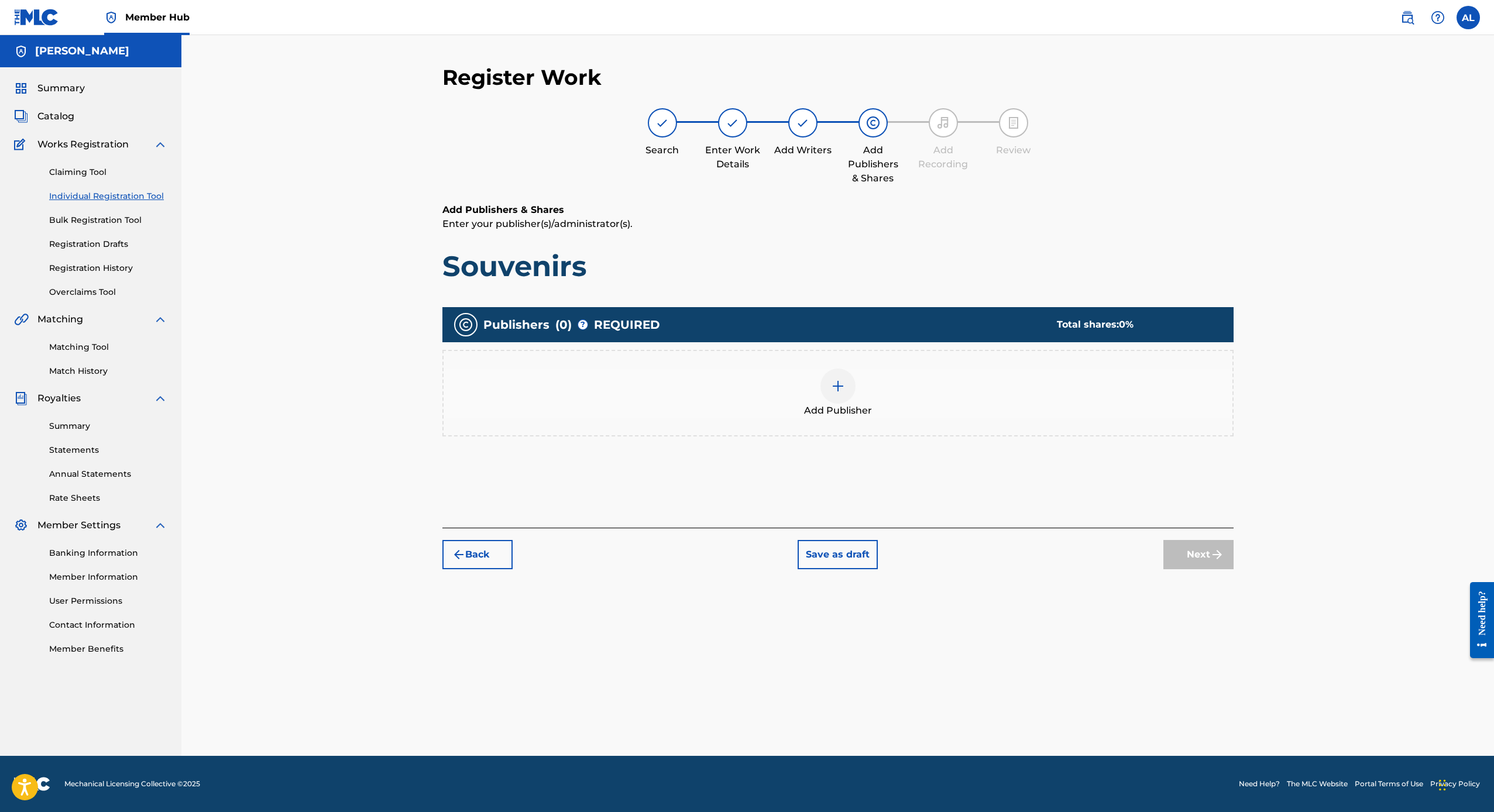
click at [856, 376] on div "Add Publisher" at bounding box center [838, 393] width 788 height 49
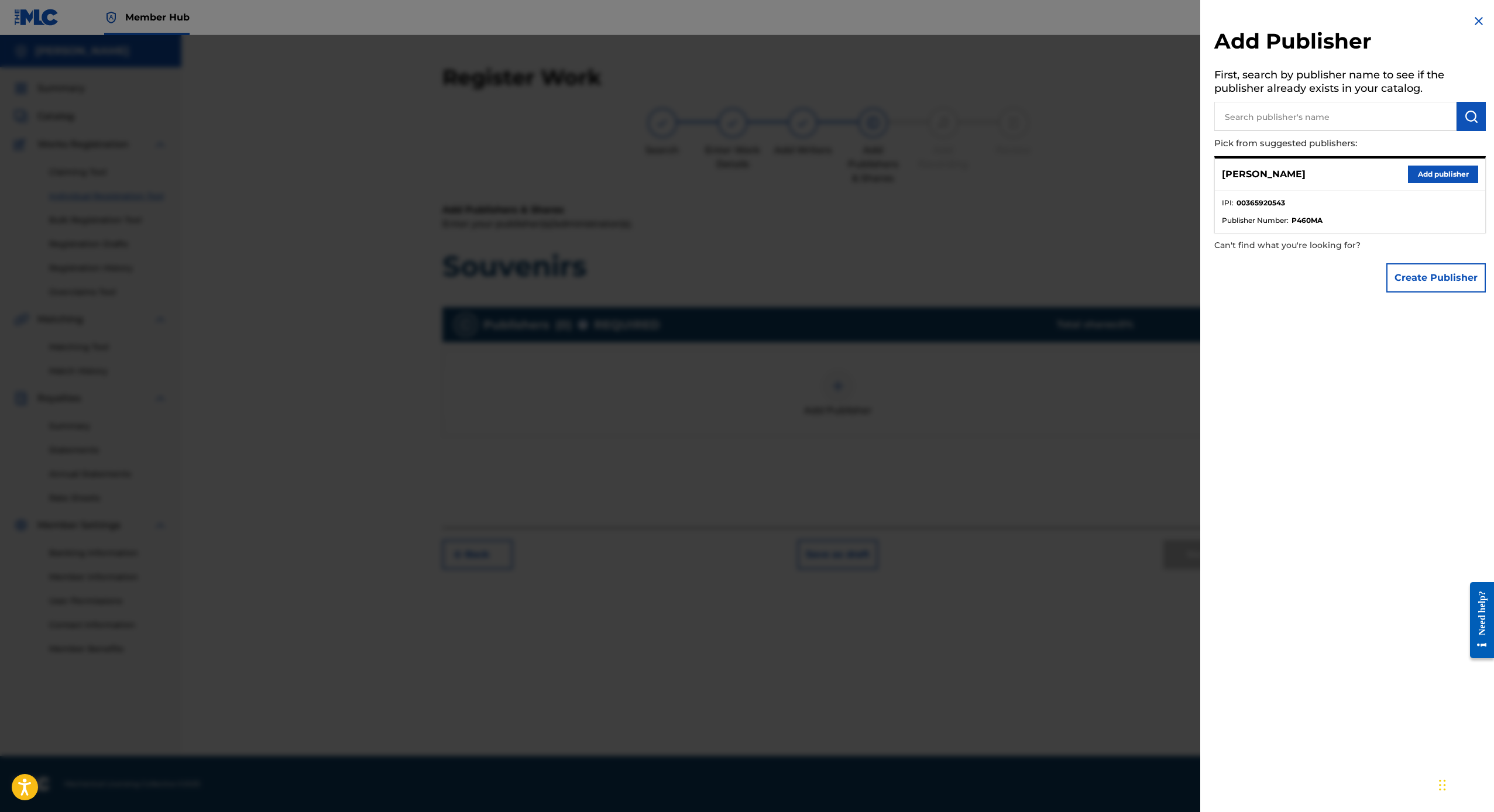
click at [1478, 18] on img at bounding box center [1478, 21] width 14 height 14
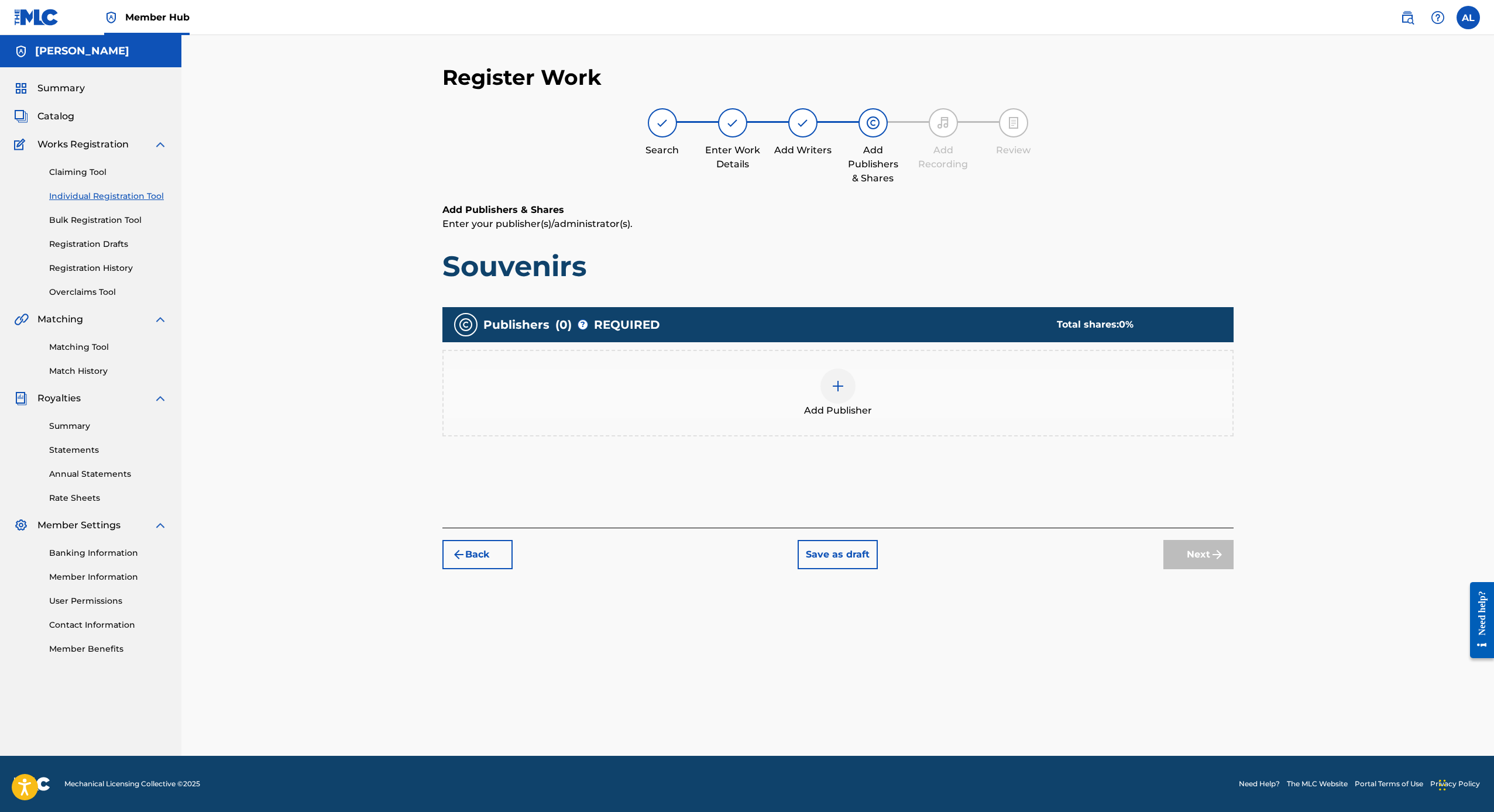
click at [939, 627] on div "Register Work Search Enter Work Details Add Writers Add Publishers & Shares Add…" at bounding box center [837, 410] width 819 height 692
click at [1185, 555] on div "Next" at bounding box center [1198, 554] width 70 height 29
click at [808, 424] on div "Add Publisher" at bounding box center [838, 393] width 791 height 86
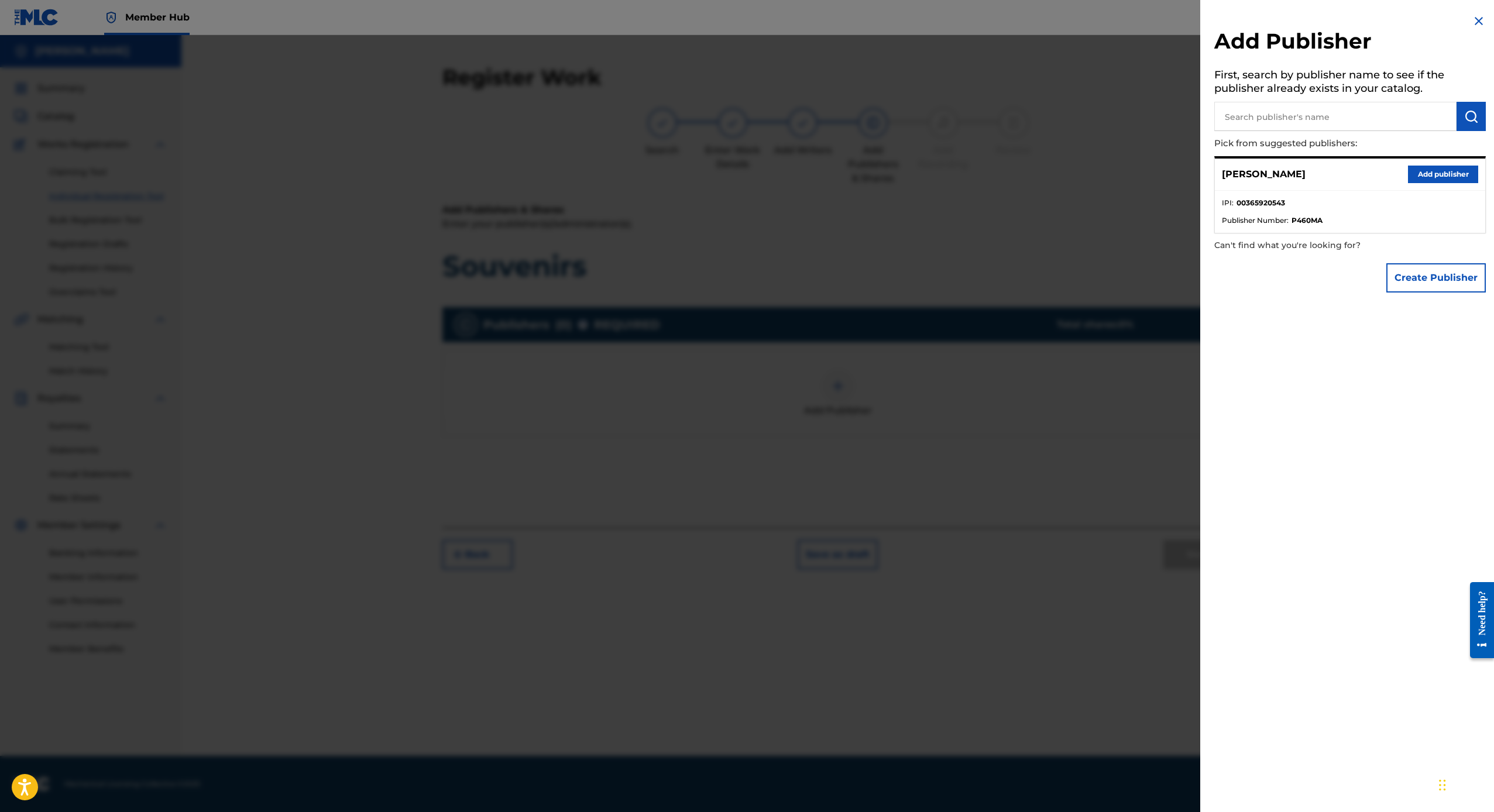
click at [1298, 219] on strong "P460MA" at bounding box center [1307, 220] width 31 height 10
click at [1437, 171] on button "Add publisher" at bounding box center [1442, 175] width 70 height 18
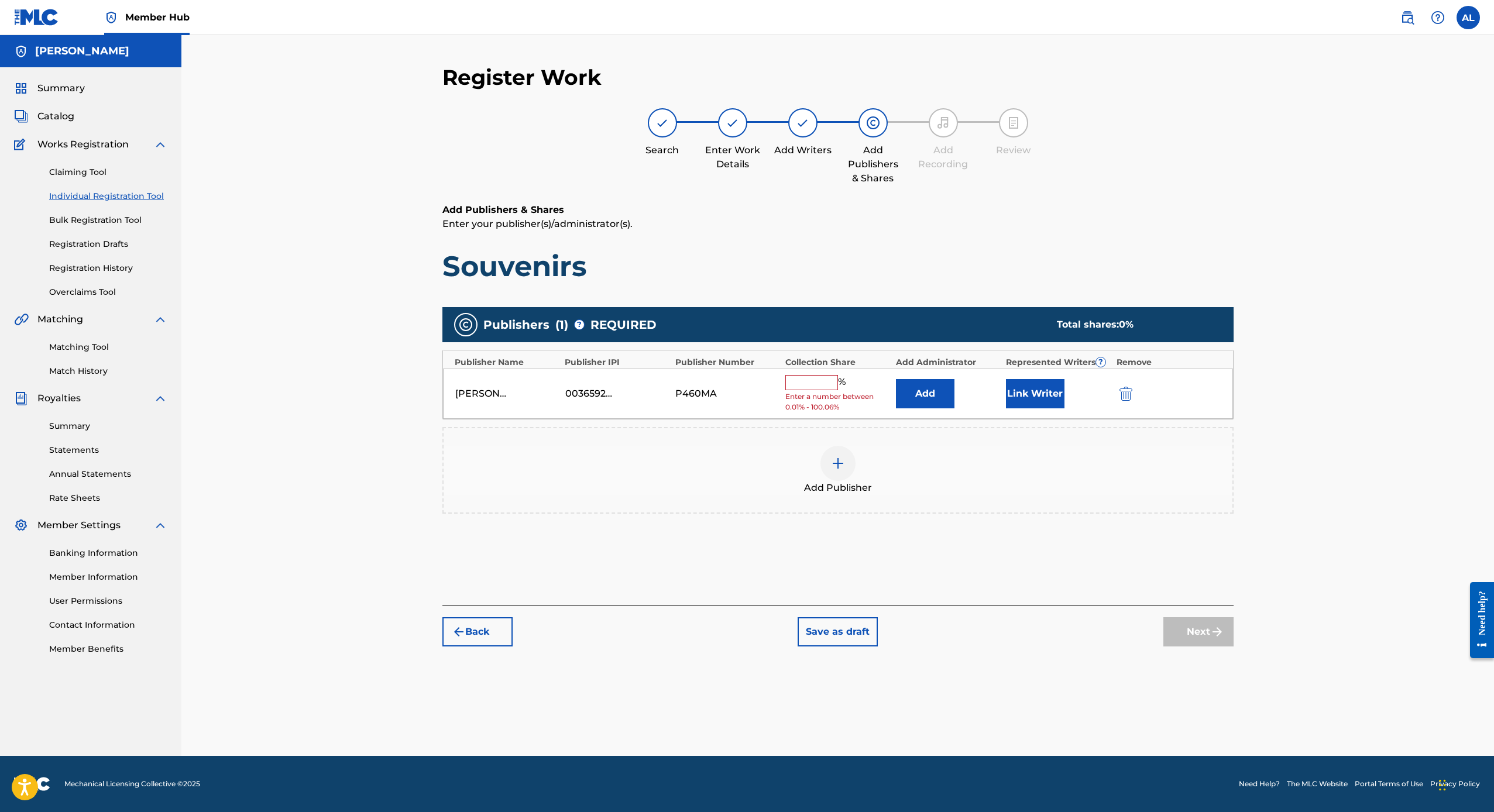
click at [482, 386] on div "[PERSON_NAME] 00365920543 P460MA % Enter a number between 0.01% - 100.06% Add L…" at bounding box center [838, 393] width 790 height 51
click at [515, 398] on div "[PERSON_NAME]" at bounding box center [507, 393] width 104 height 14
click at [835, 383] on input "text" at bounding box center [811, 383] width 52 height 15
